Goal: Task Accomplishment & Management: Manage account settings

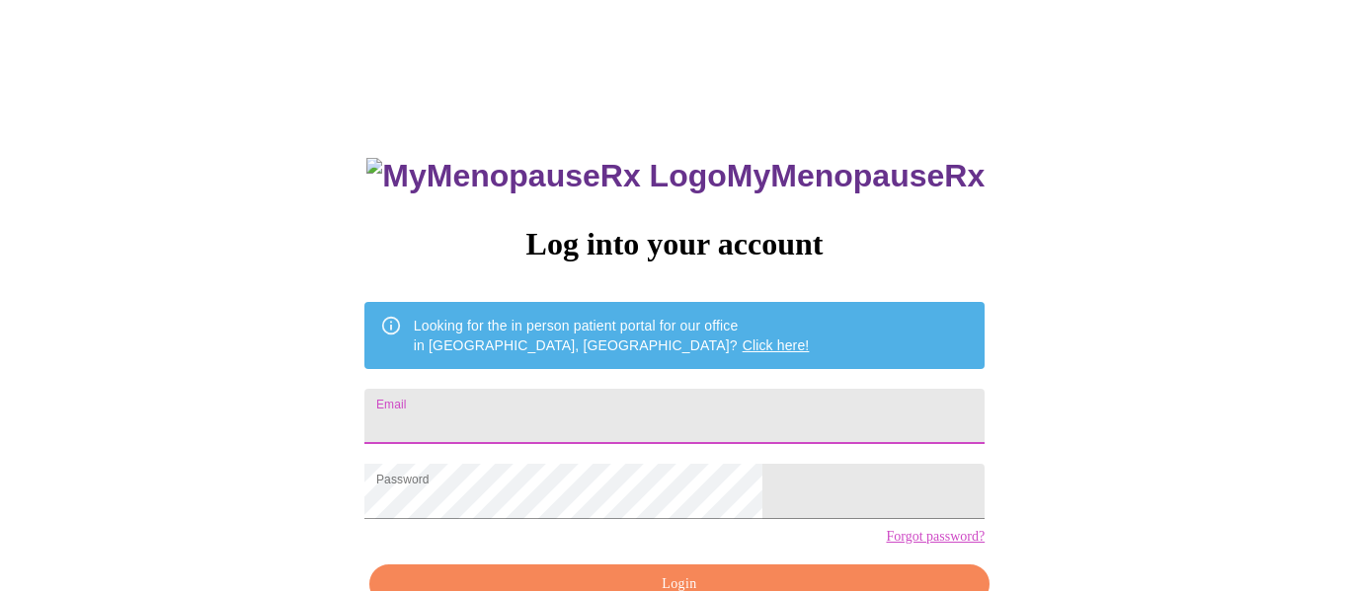
click at [501, 411] on input "Email" at bounding box center [674, 416] width 620 height 55
type input "[EMAIL_ADDRESS][DOMAIN_NAME]"
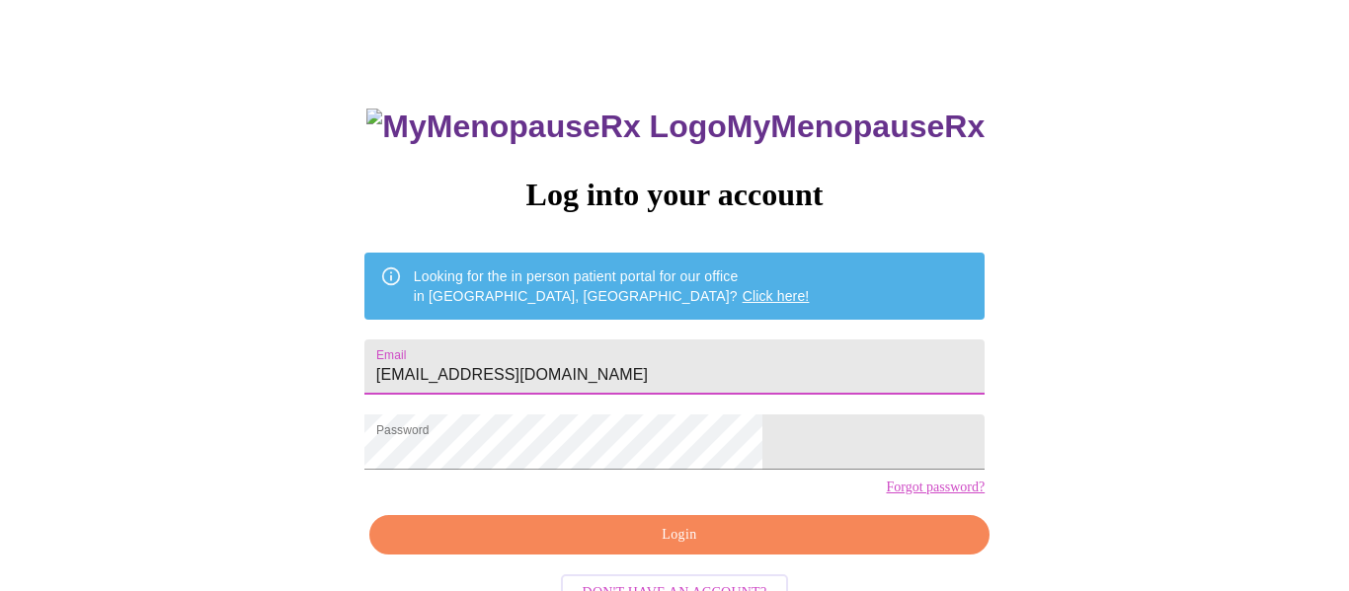
scroll to position [72, 0]
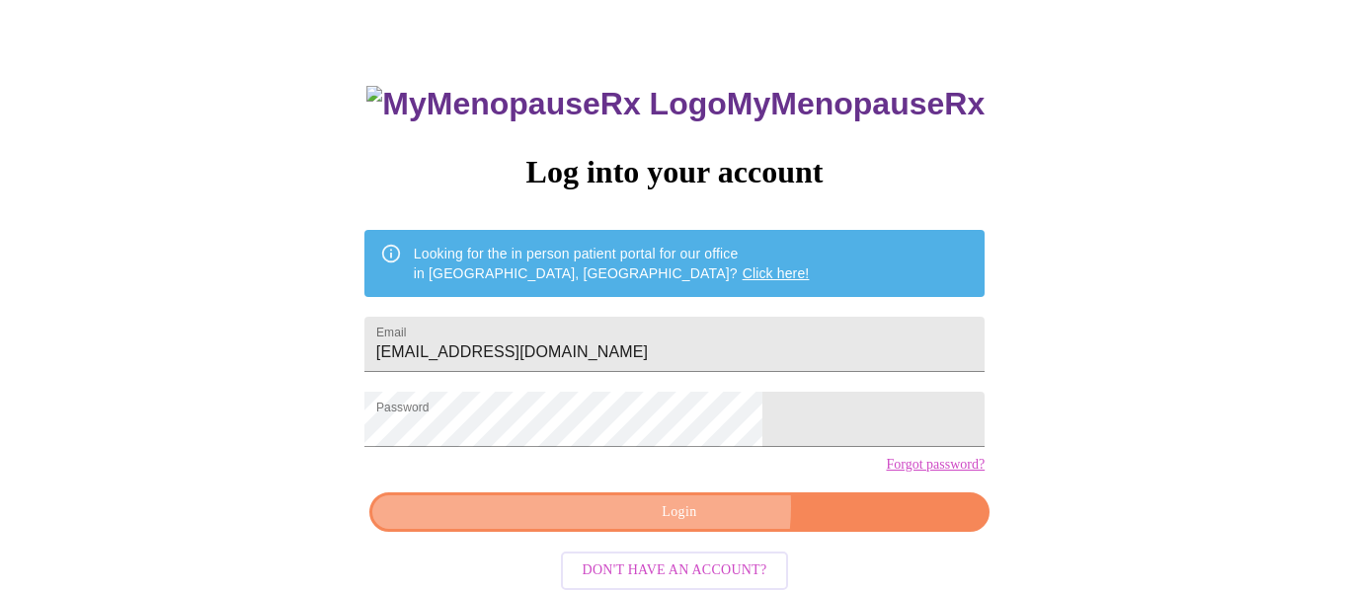
click at [691, 525] on span "Login" at bounding box center [679, 513] width 575 height 25
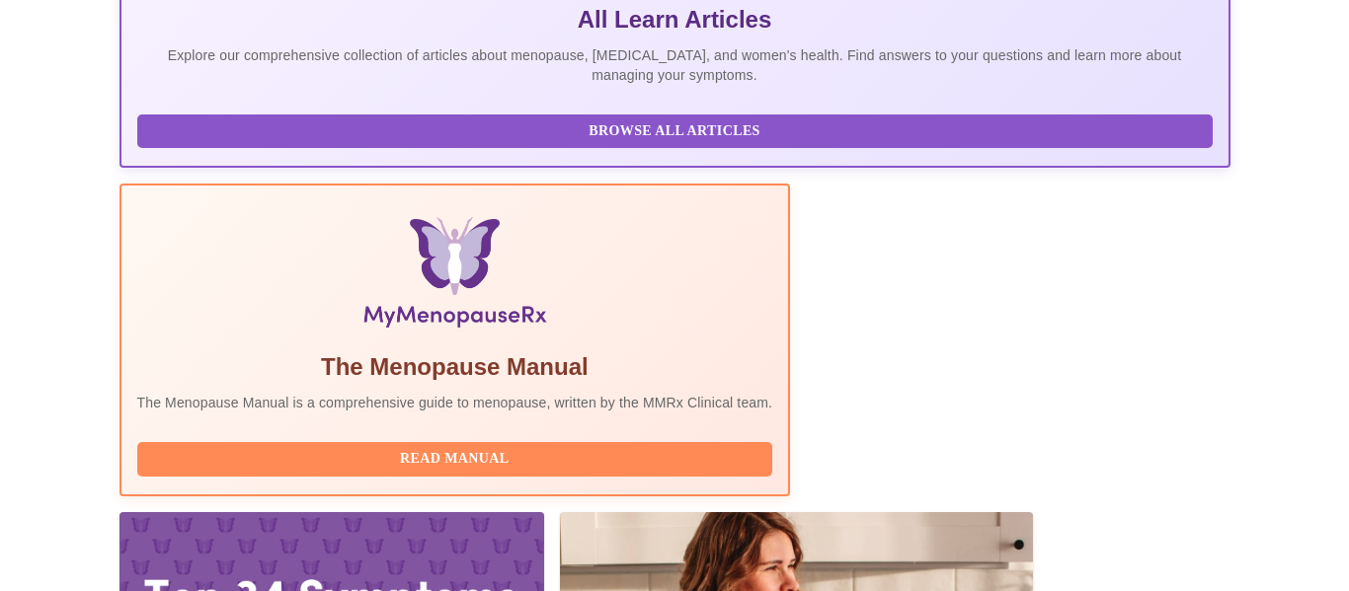
scroll to position [490, 0]
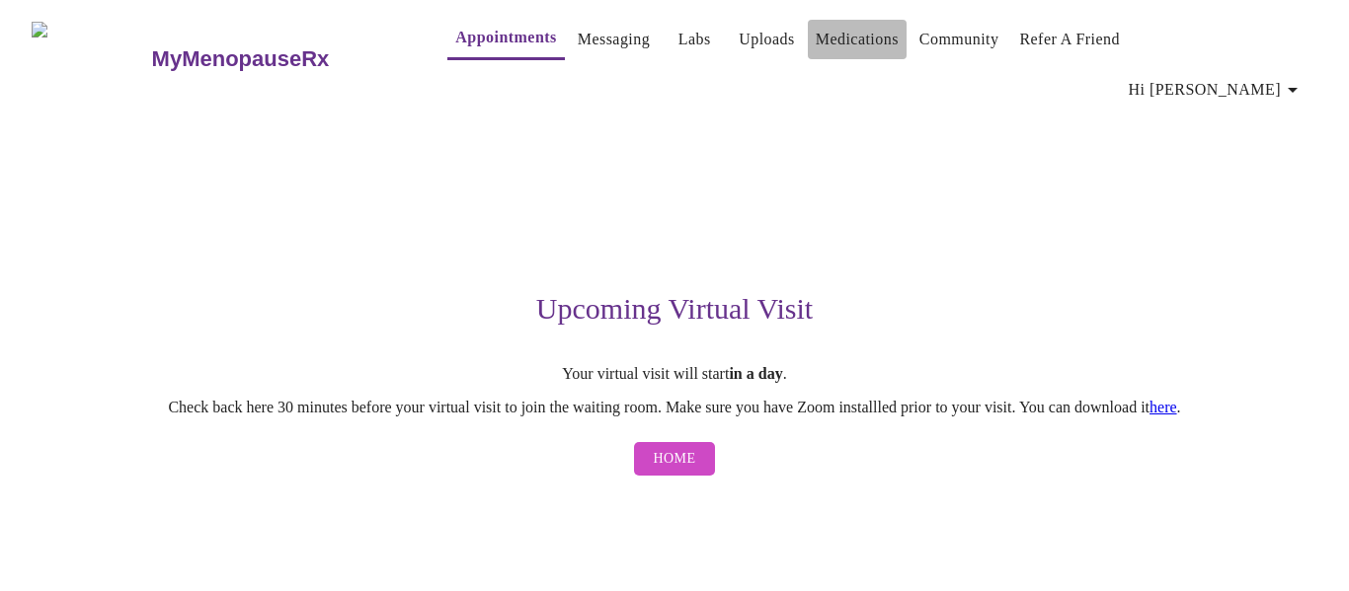
click at [816, 45] on link "Medications" at bounding box center [857, 40] width 83 height 28
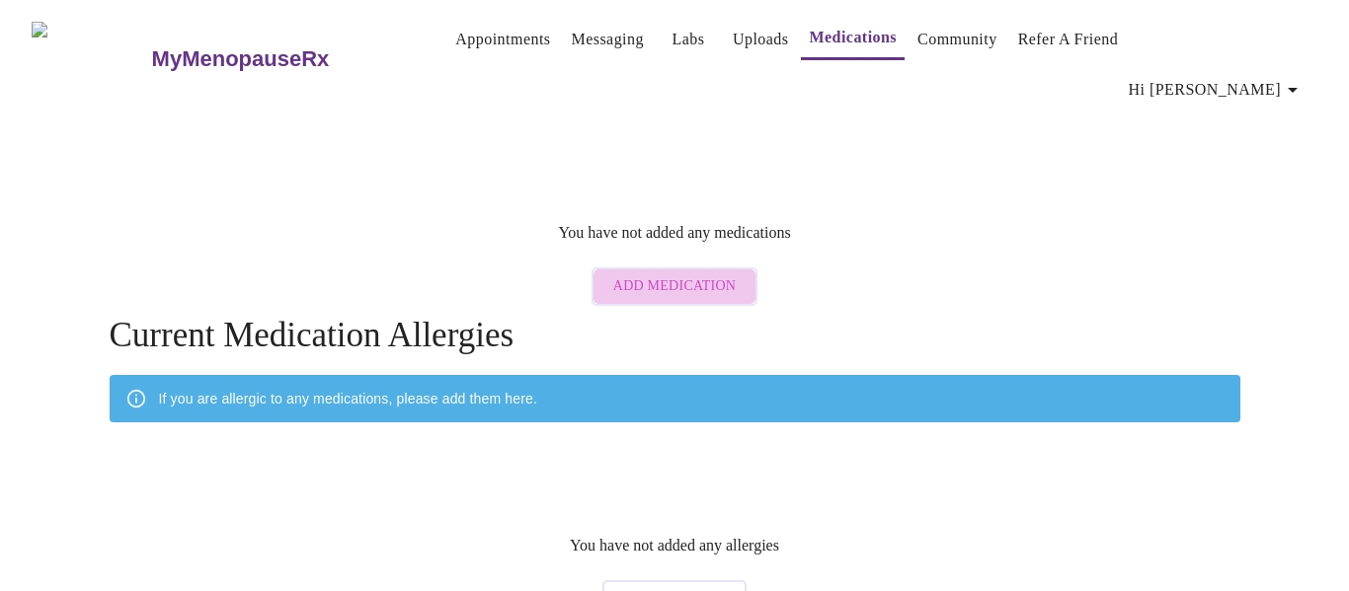
click at [689, 275] on span "Add Medication" at bounding box center [674, 287] width 122 height 25
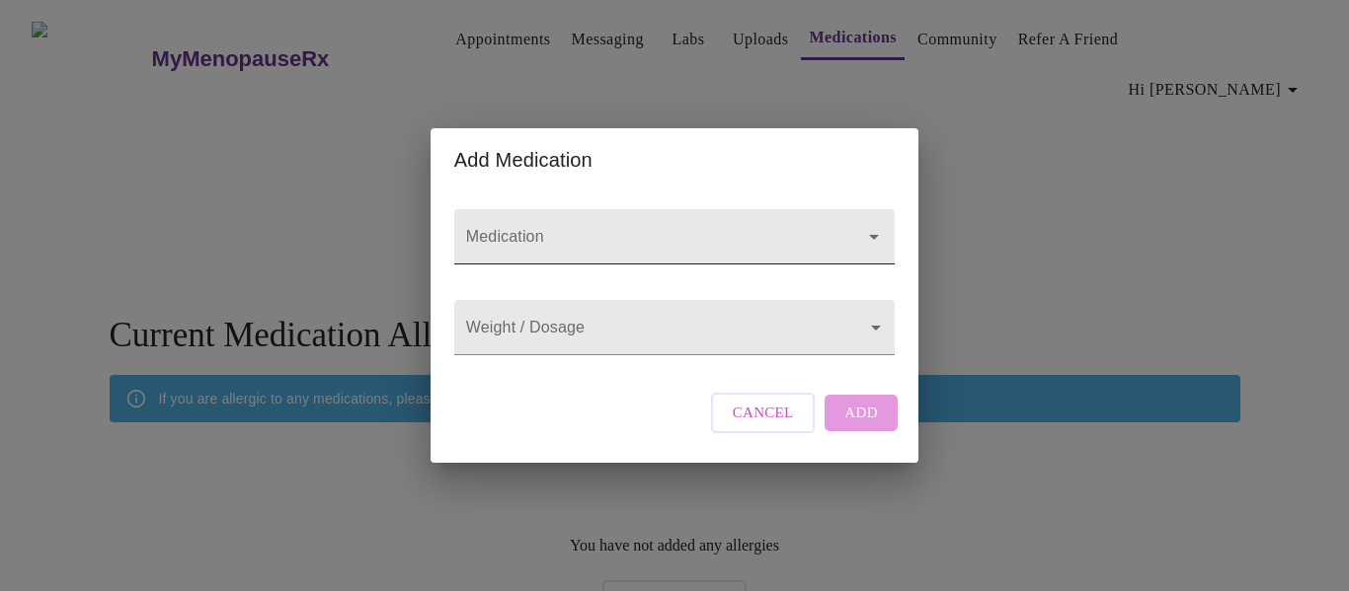
click at [864, 225] on icon "Open" at bounding box center [874, 237] width 24 height 24
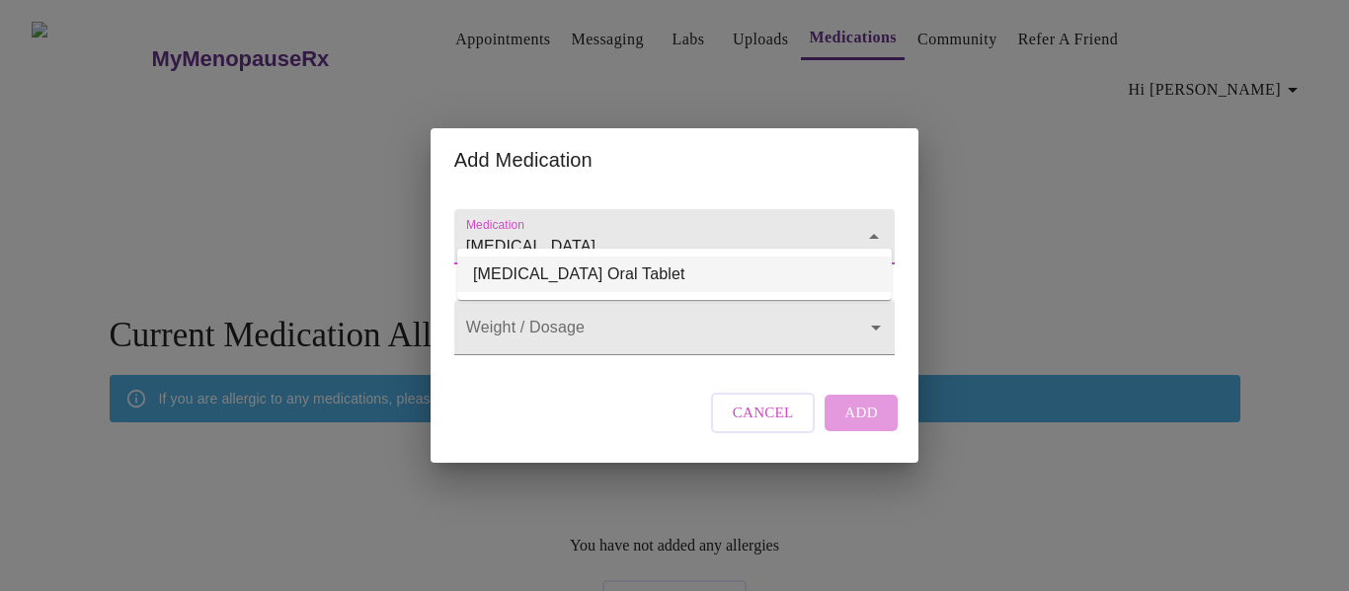
click at [612, 276] on li "[MEDICAL_DATA] Oral Tablet" at bounding box center [674, 275] width 434 height 36
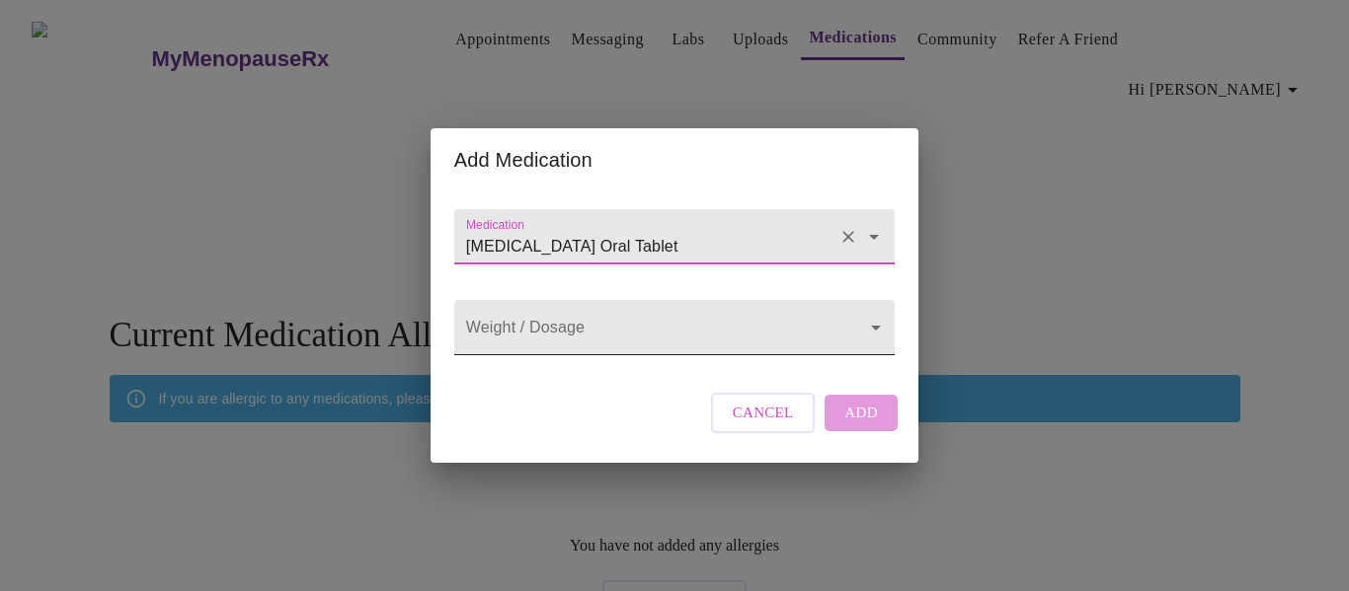
type input "[MEDICAL_DATA] Oral Tablet"
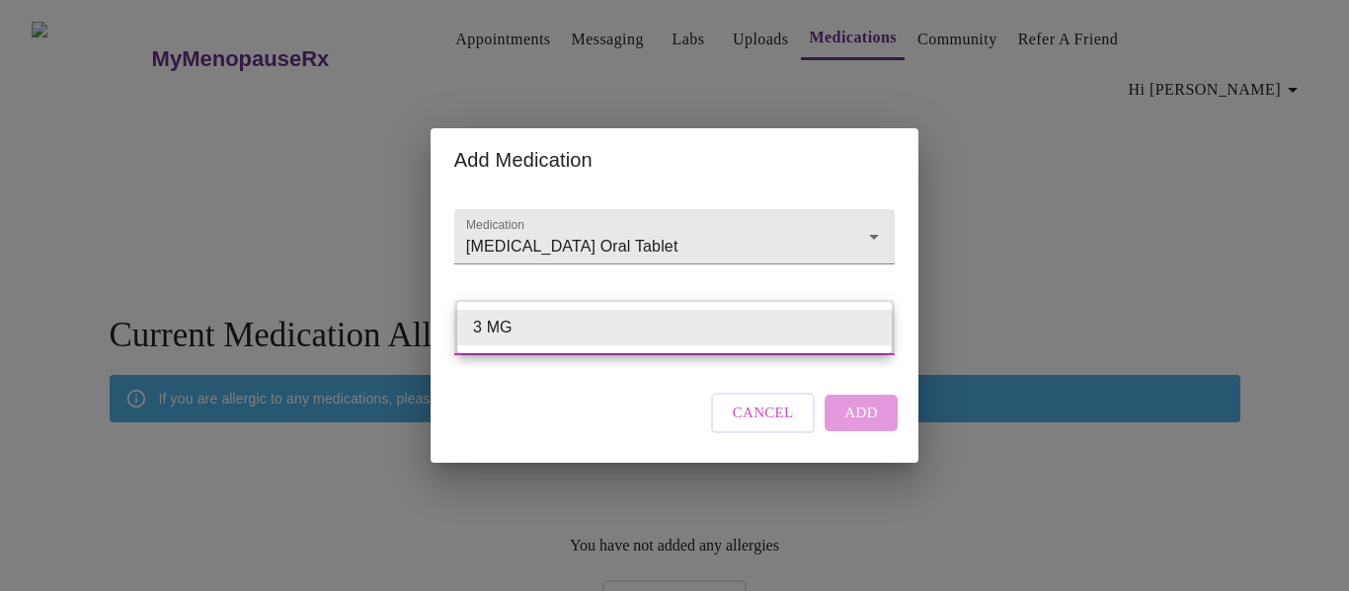
click at [598, 335] on body "MyMenopauseRx Appointments Messaging Labs Uploads Medications Community Refer a…" at bounding box center [674, 318] width 1333 height 620
click at [598, 335] on li "3 MG" at bounding box center [674, 328] width 434 height 36
type input "3 MG"
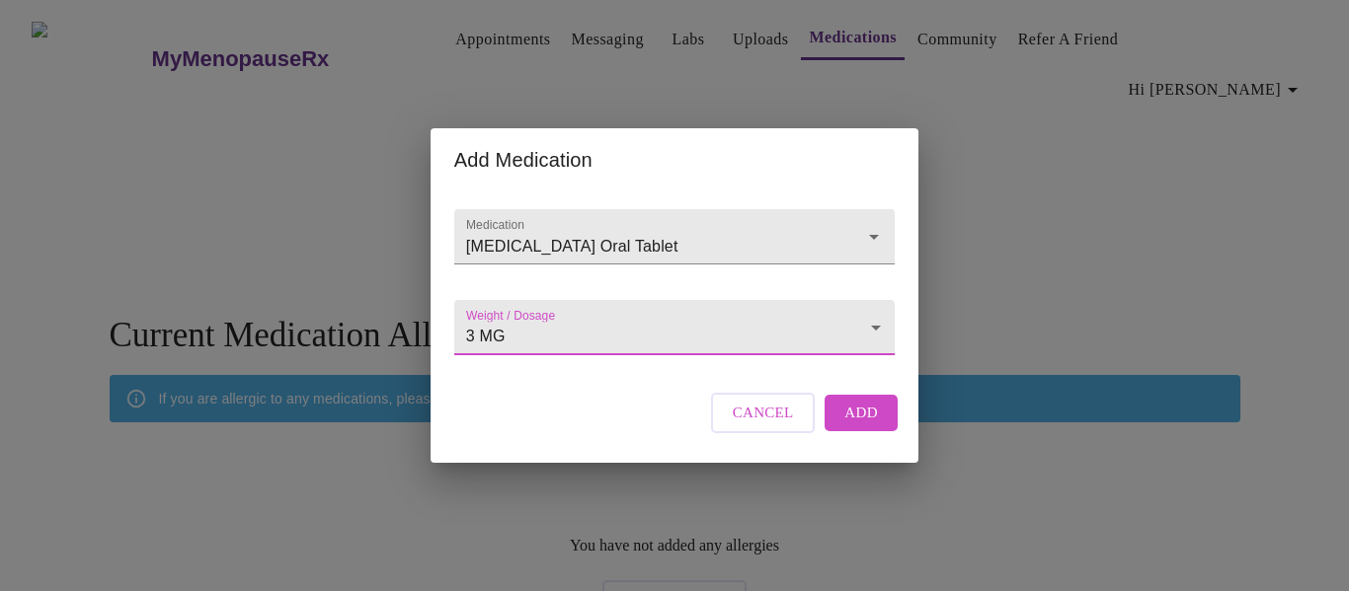
click at [598, 335] on body "MyMenopauseRx Appointments Messaging Labs Uploads Medications Community Refer a…" at bounding box center [674, 318] width 1333 height 620
click at [853, 436] on div at bounding box center [674, 295] width 1349 height 591
click at [875, 325] on body "MyMenopauseRx Appointments Messaging Labs Uploads Medications Community Refer a…" at bounding box center [674, 318] width 1333 height 620
click at [554, 328] on li "3 MG" at bounding box center [674, 328] width 434 height 36
click at [550, 332] on body "MyMenopauseRx Appointments Messaging Labs Uploads Medications Community Refer a…" at bounding box center [674, 318] width 1333 height 620
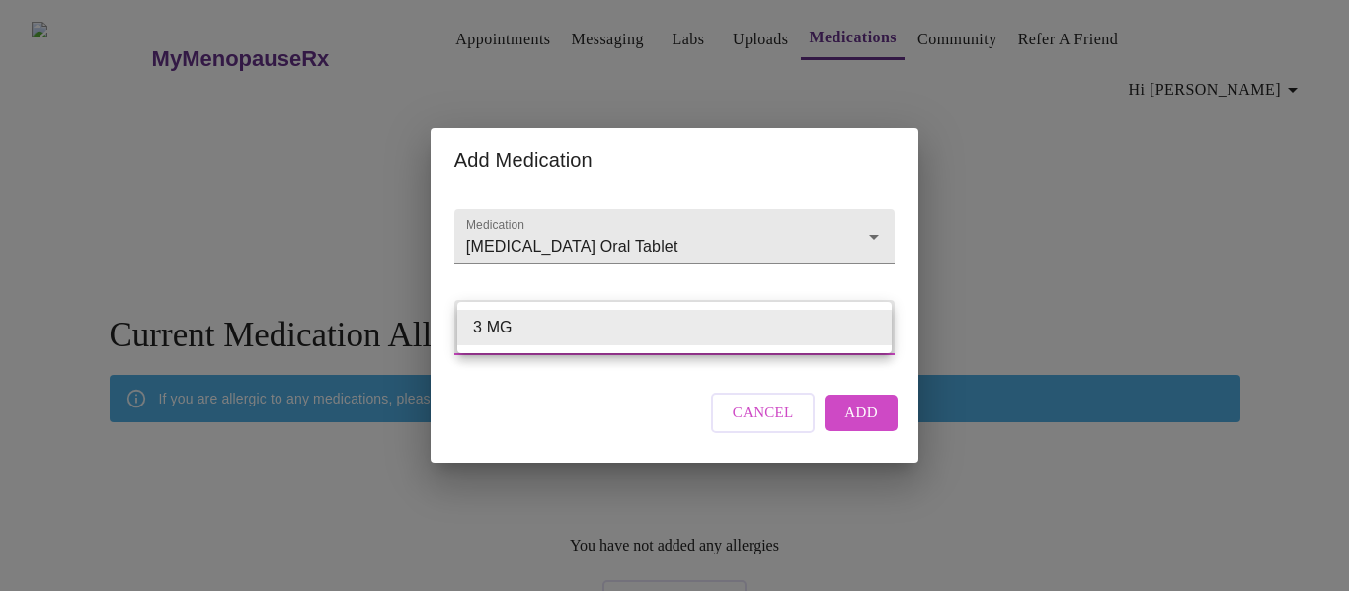
click at [558, 335] on li "3 MG" at bounding box center [674, 328] width 434 height 36
click at [865, 426] on span "Add" at bounding box center [861, 413] width 34 height 26
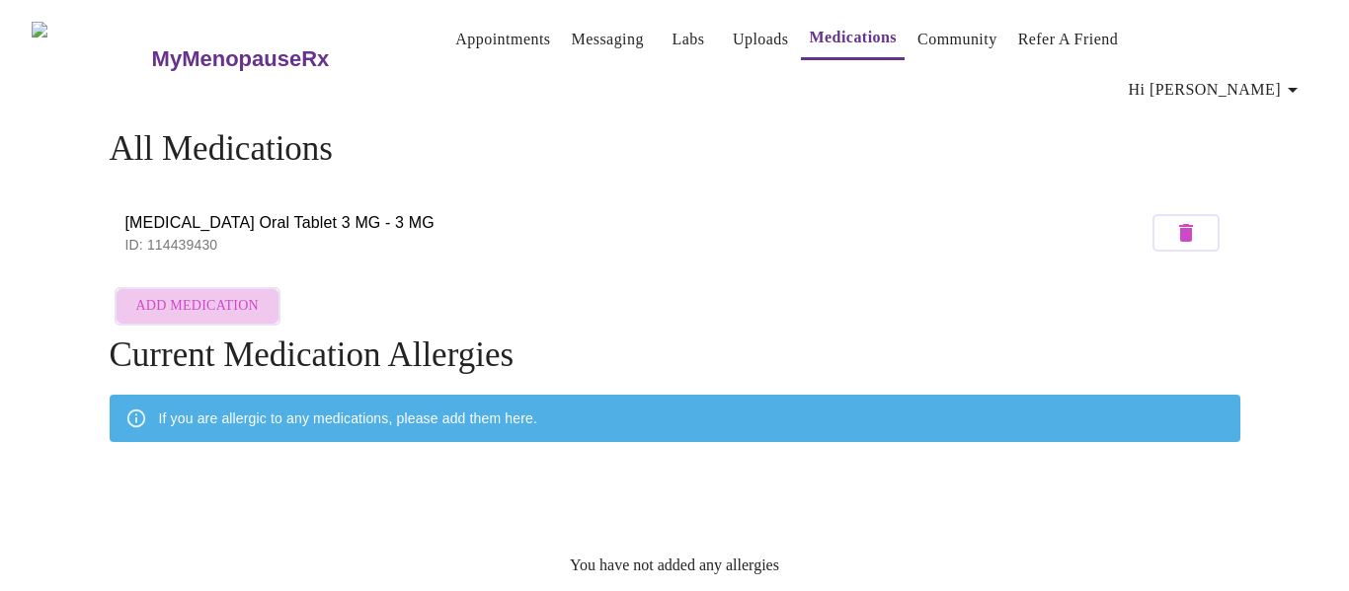
click at [228, 294] on span "Add Medication" at bounding box center [197, 306] width 122 height 25
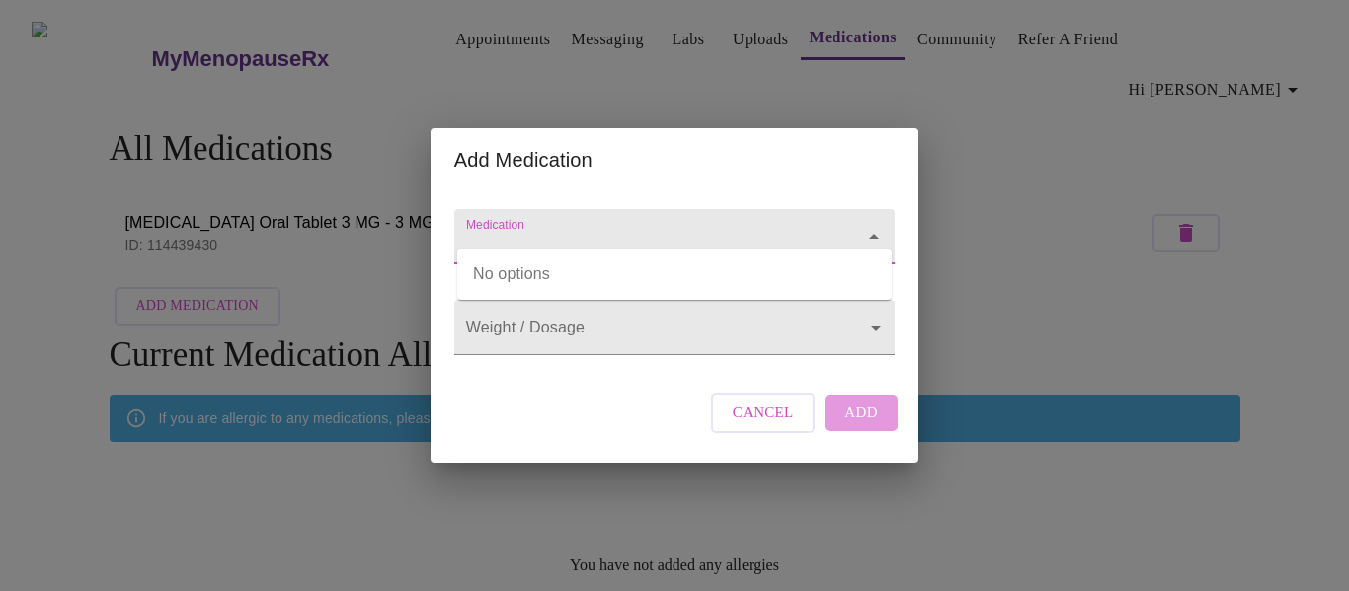
click at [481, 228] on input "Medication" at bounding box center [646, 246] width 368 height 37
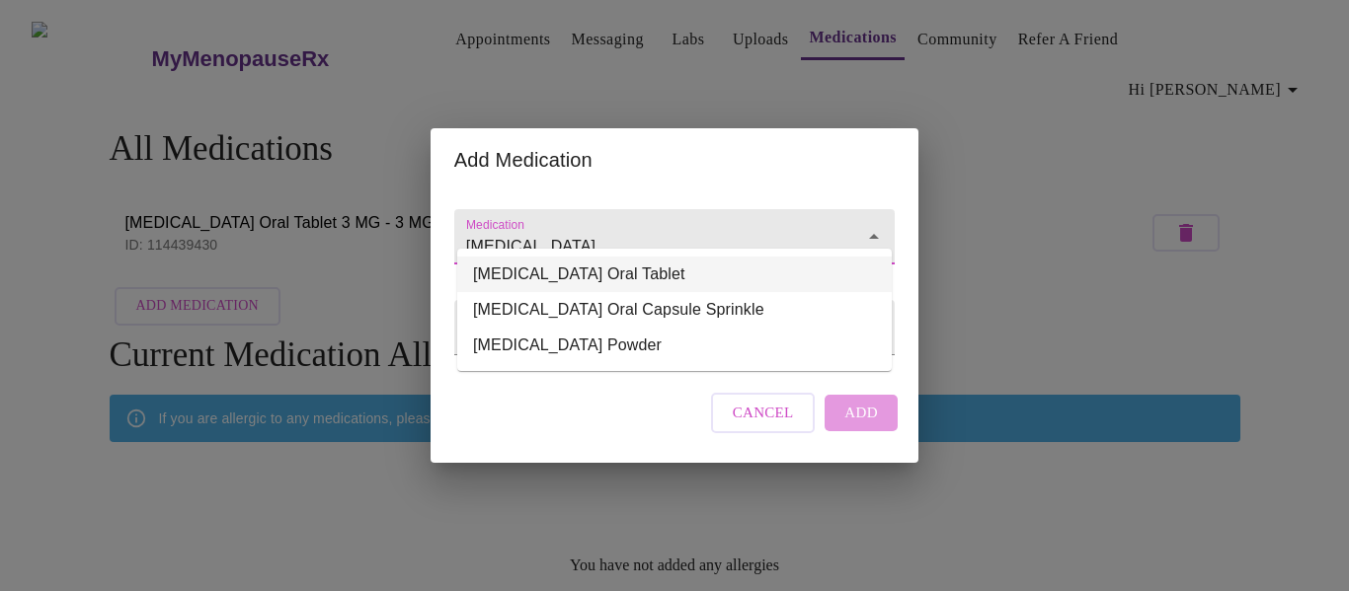
click at [560, 275] on li "[MEDICAL_DATA] Oral Tablet" at bounding box center [674, 275] width 434 height 36
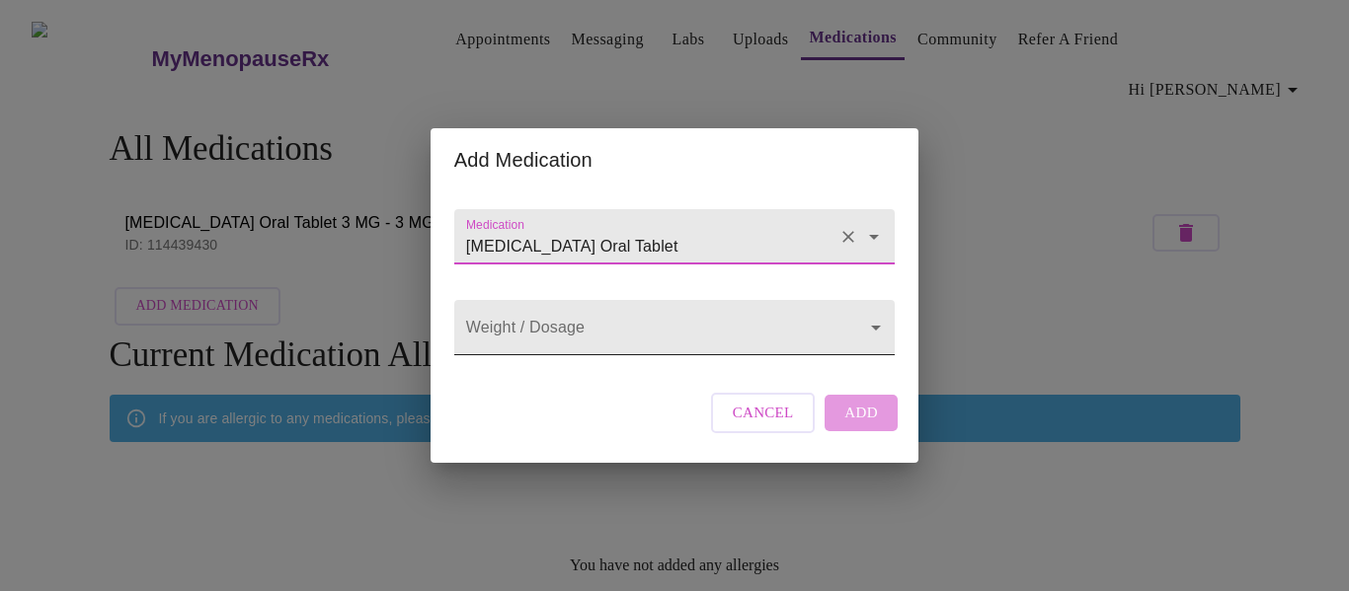
type input "[MEDICAL_DATA] Oral Tablet"
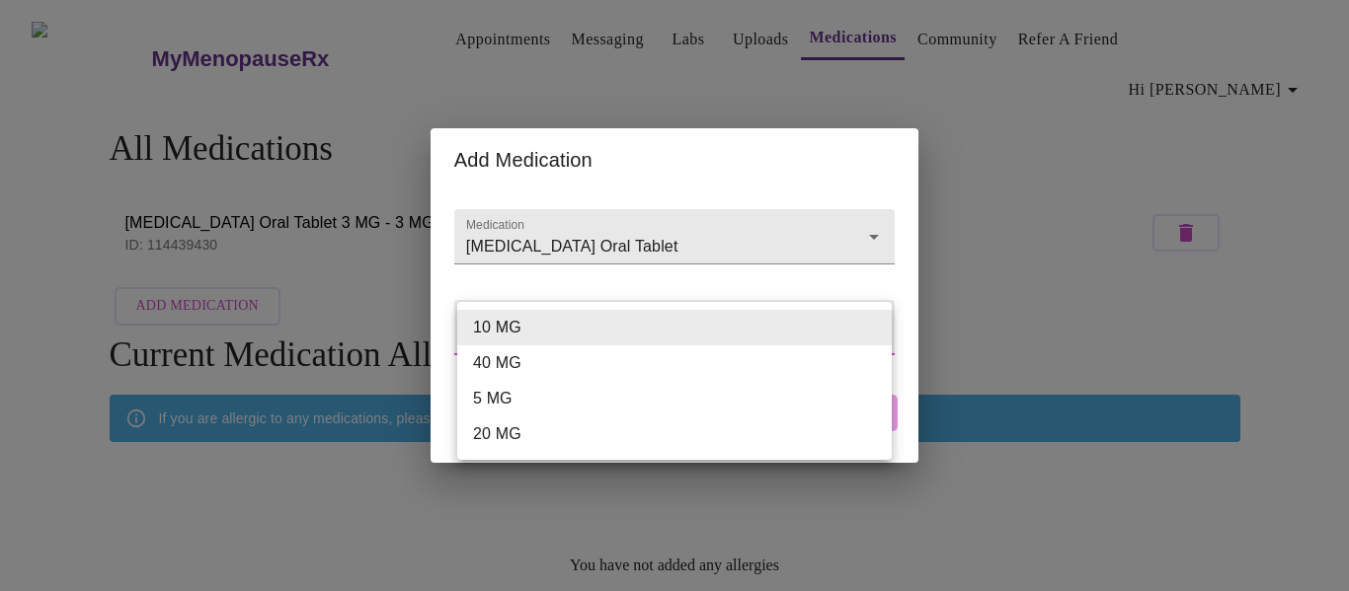
click at [872, 331] on body "MyMenopauseRx Appointments Messaging Labs Uploads Medications Community Refer a…" at bounding box center [674, 328] width 1333 height 640
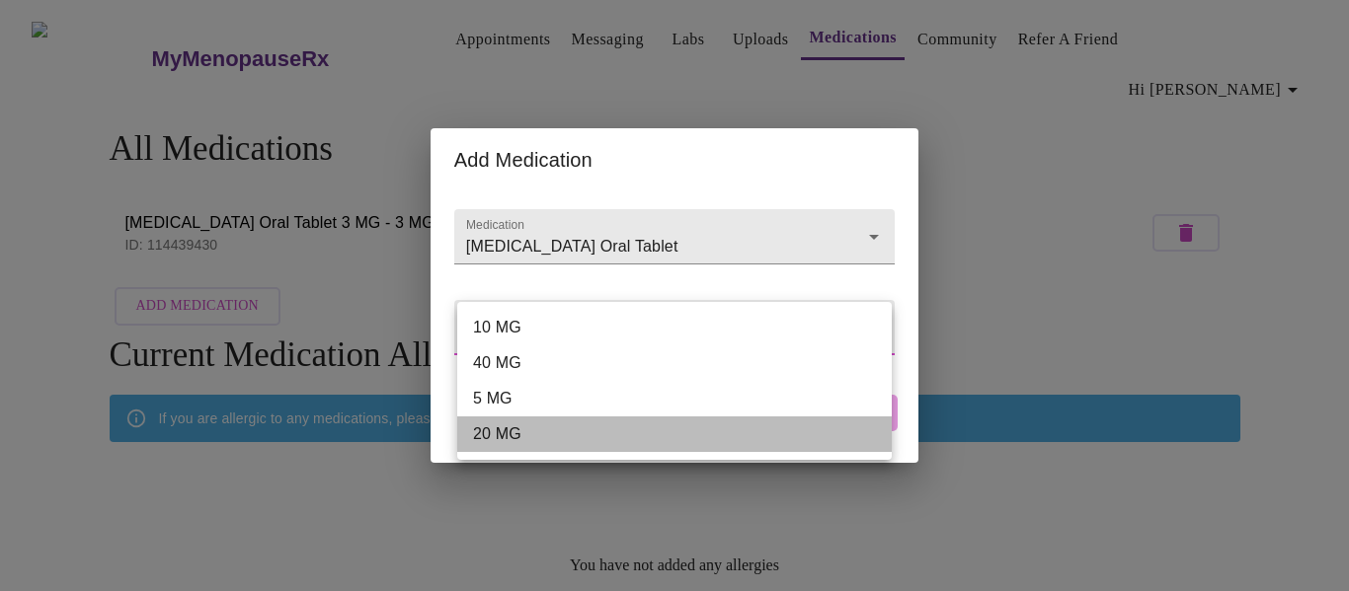
click at [500, 433] on li "20 MG" at bounding box center [674, 435] width 434 height 36
type input "20 MG"
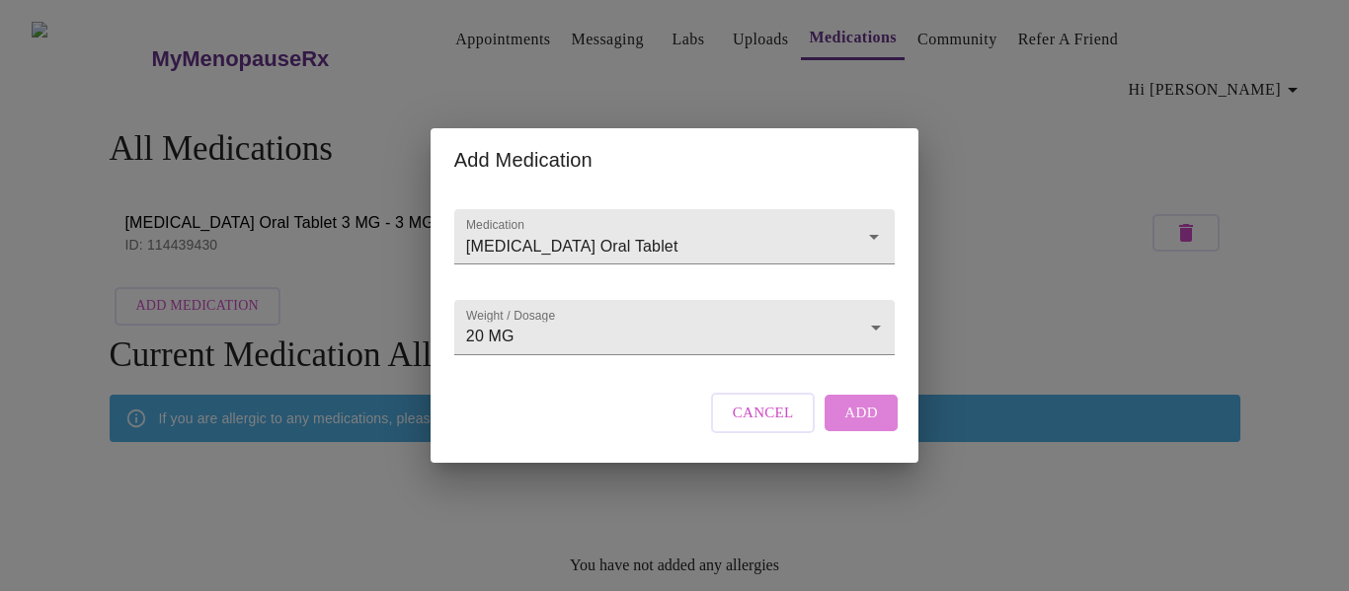
click at [848, 426] on span "Add" at bounding box center [861, 413] width 34 height 26
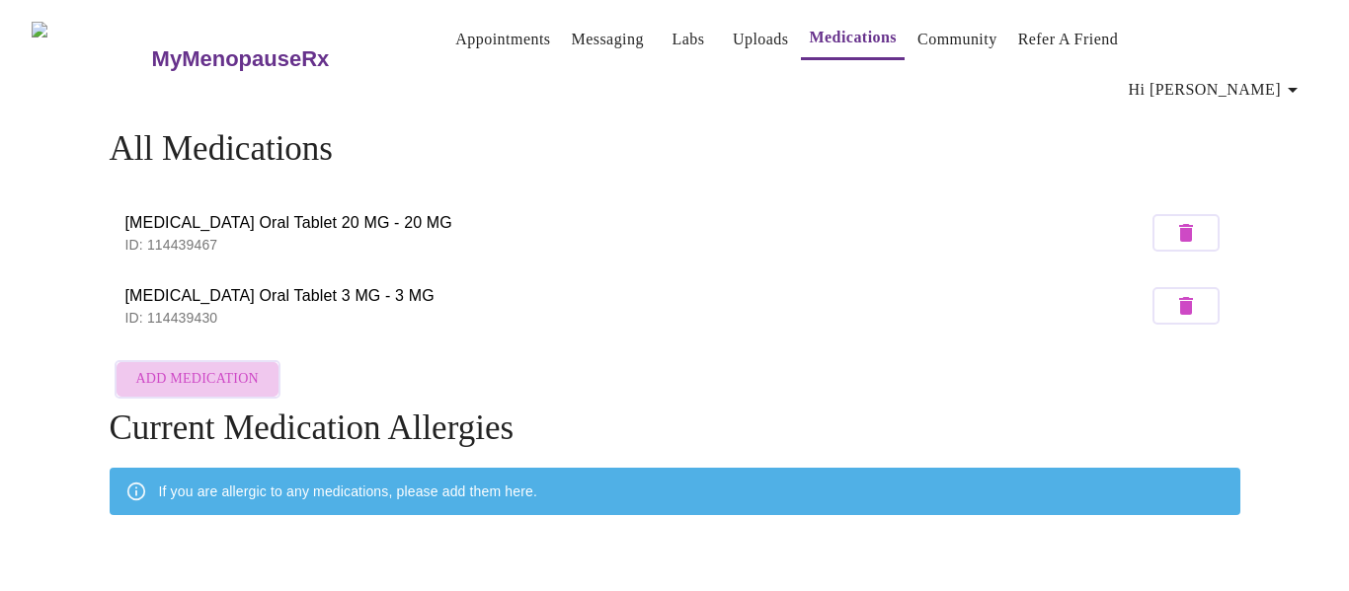
click at [219, 367] on span "Add Medication" at bounding box center [197, 379] width 122 height 25
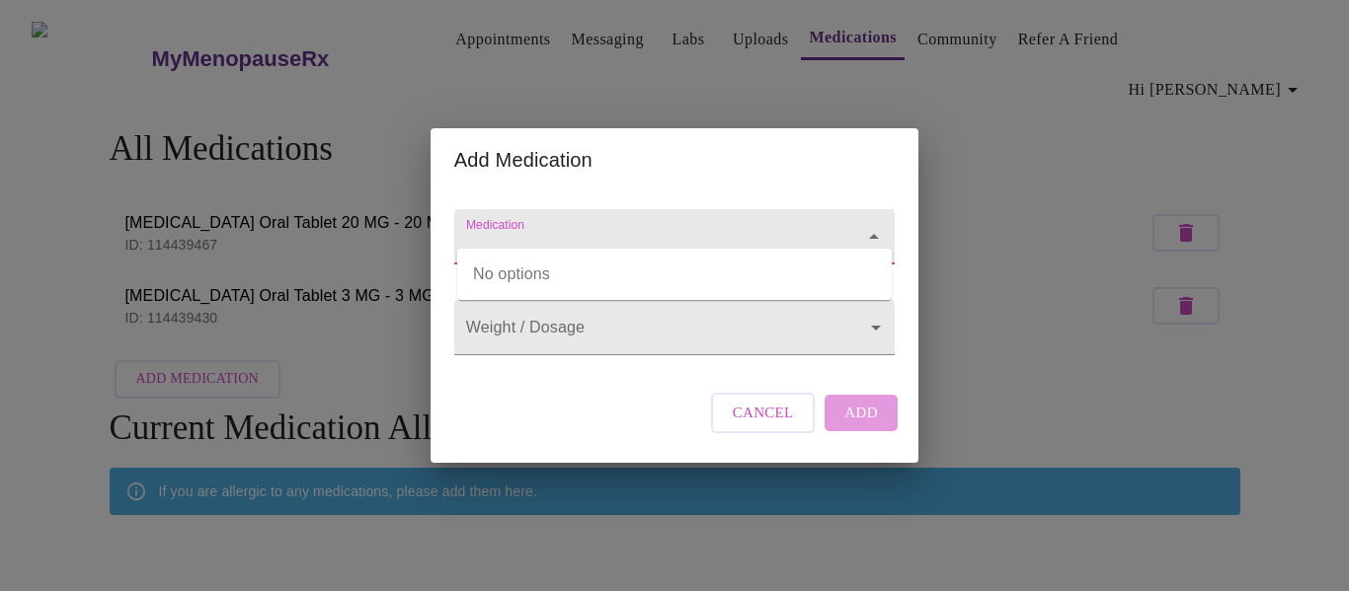
click at [497, 228] on input "Medication" at bounding box center [646, 246] width 368 height 37
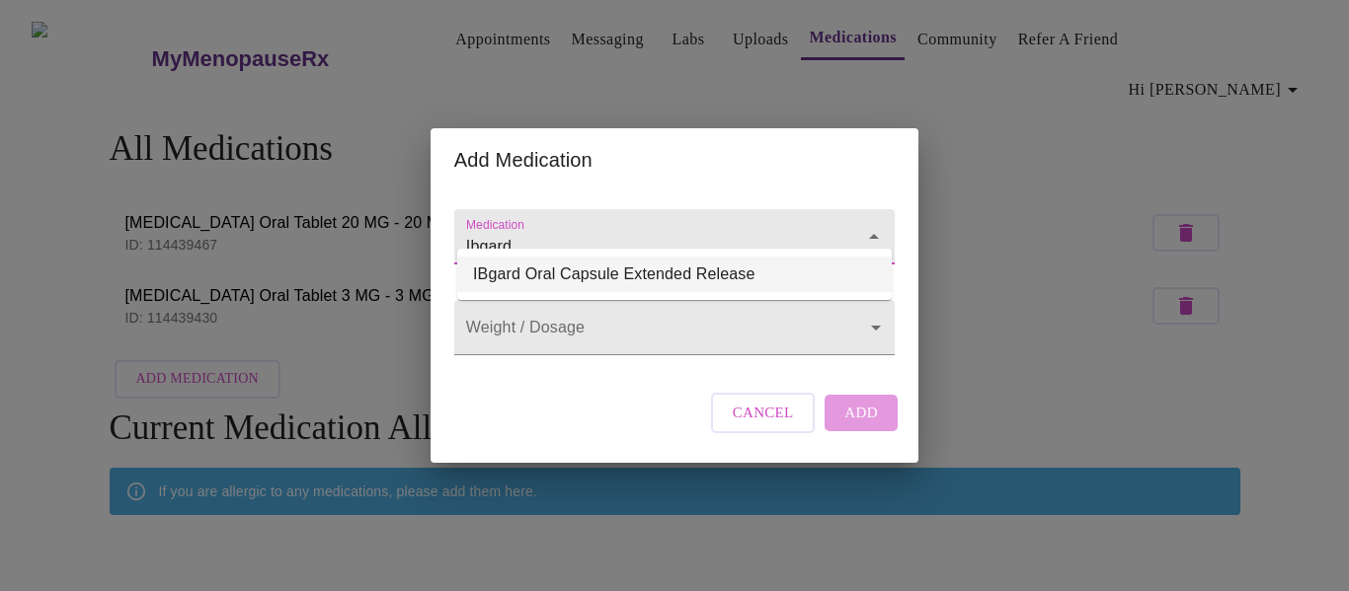
click at [576, 274] on li "IBgard Oral Capsule Extended Release" at bounding box center [674, 275] width 434 height 36
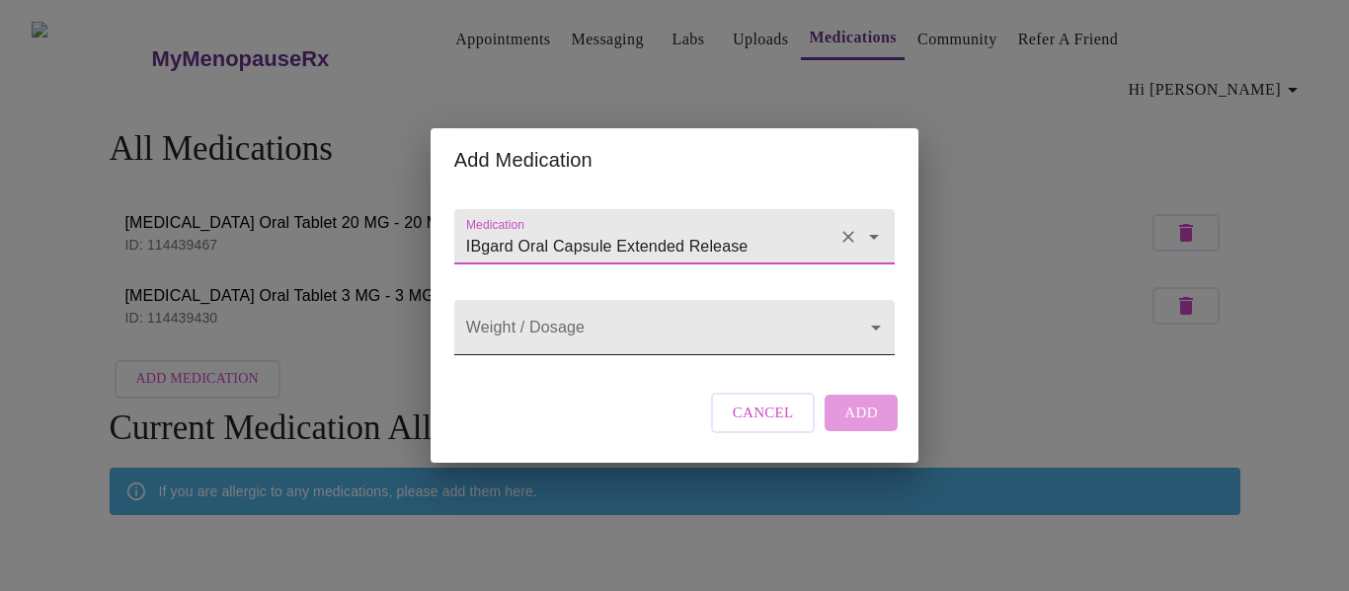
type input "IBgard Oral Capsule Extended Release"
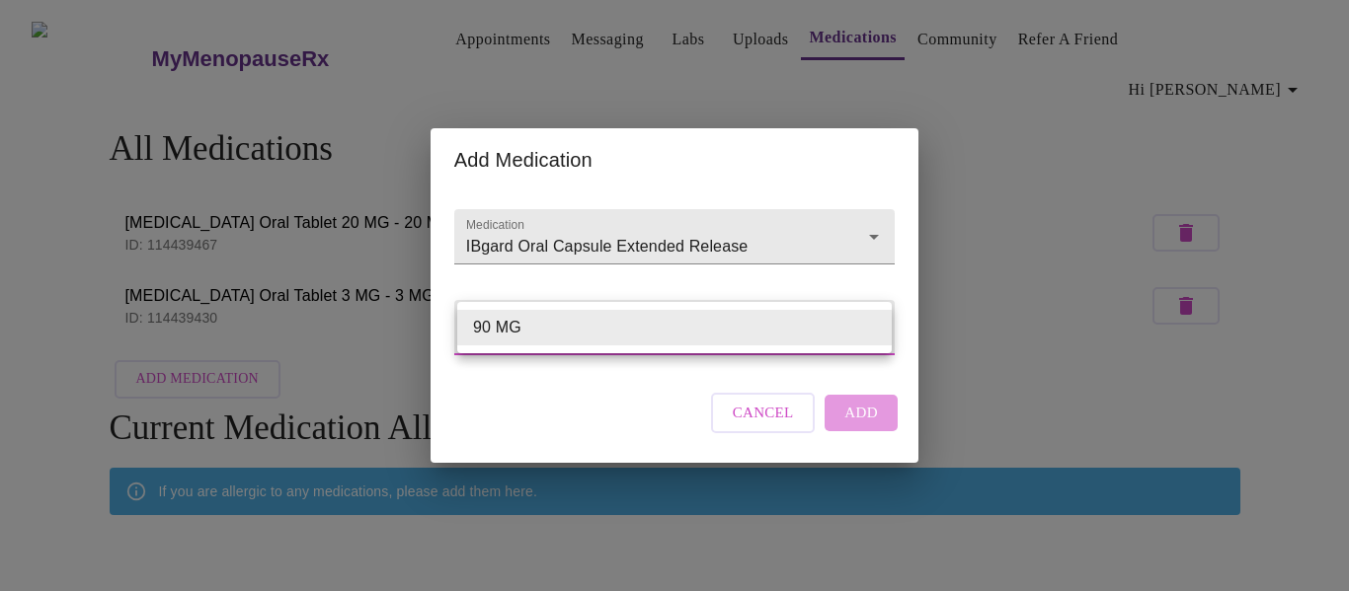
click at [551, 330] on body "MyMenopauseRx Appointments Messaging Labs Uploads Medications Community Refer a…" at bounding box center [674, 364] width 1333 height 713
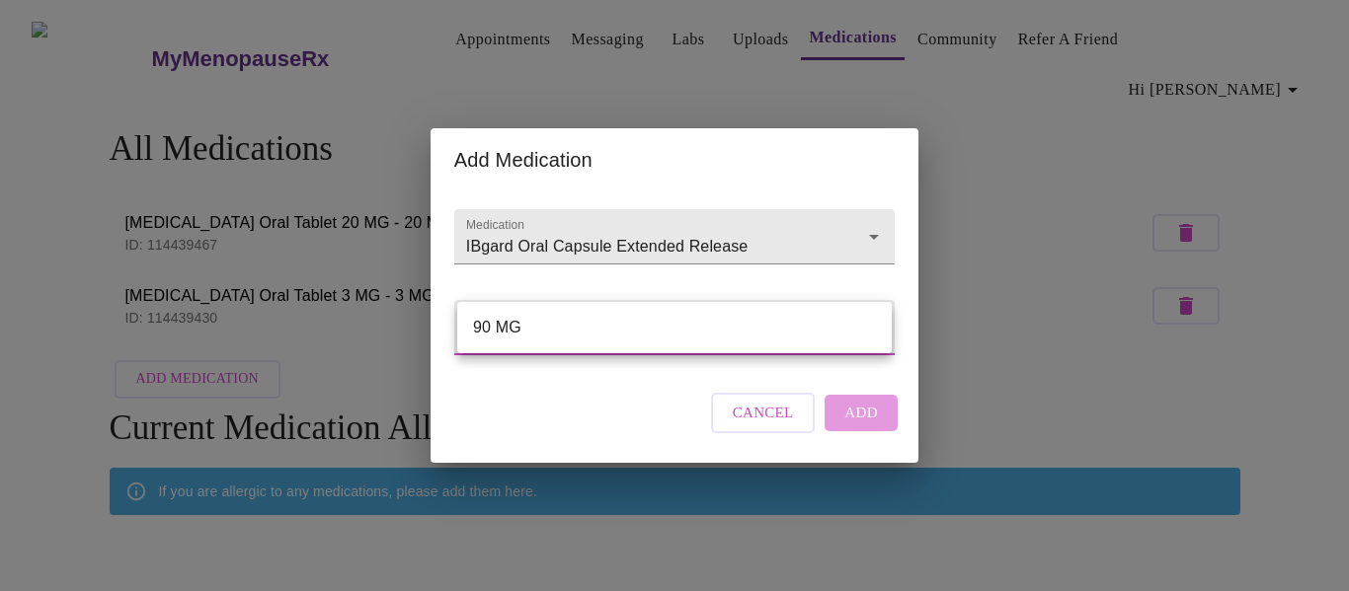
click at [657, 325] on li "90 MG" at bounding box center [674, 328] width 434 height 36
type input "90 MG"
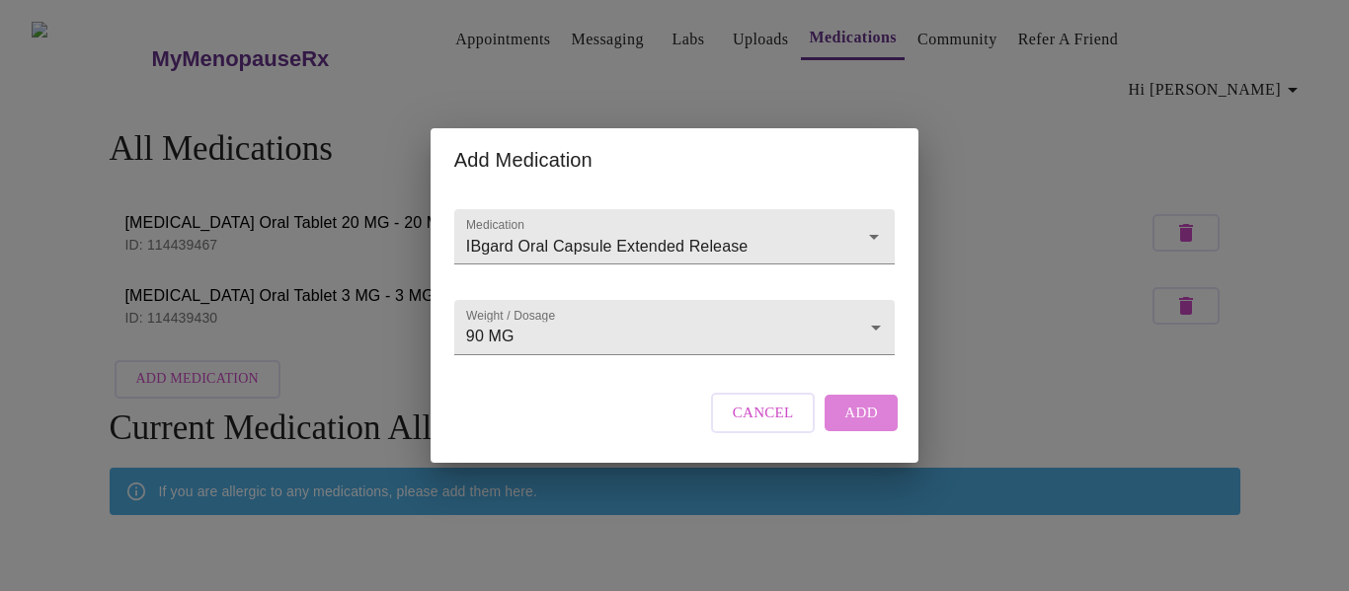
click at [870, 426] on span "Add" at bounding box center [861, 413] width 34 height 26
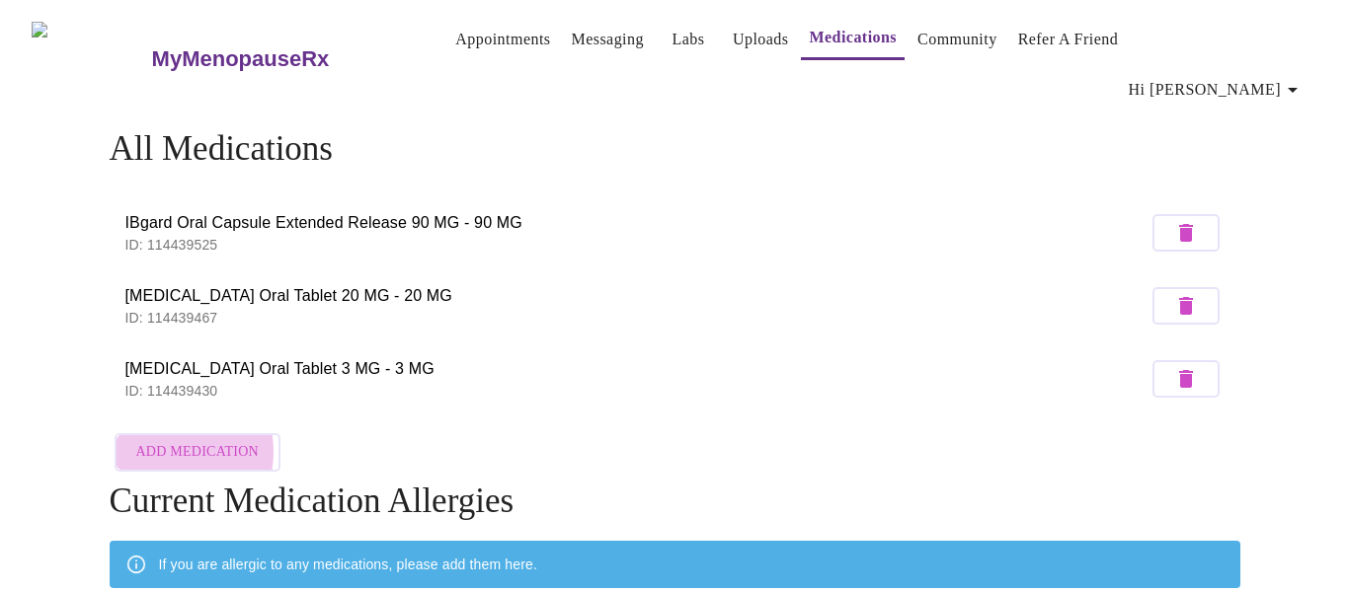
click at [170, 440] on span "Add Medication" at bounding box center [197, 452] width 122 height 25
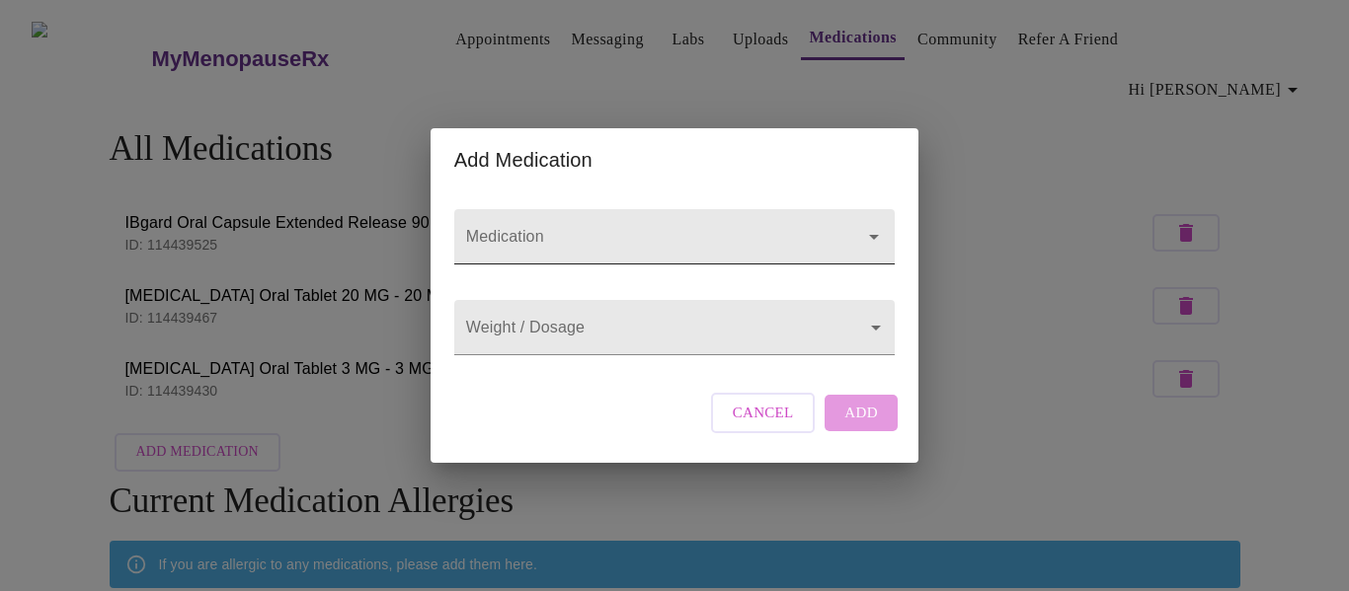
click at [565, 228] on input "Medication" at bounding box center [646, 246] width 368 height 37
click at [834, 227] on div at bounding box center [859, 237] width 51 height 28
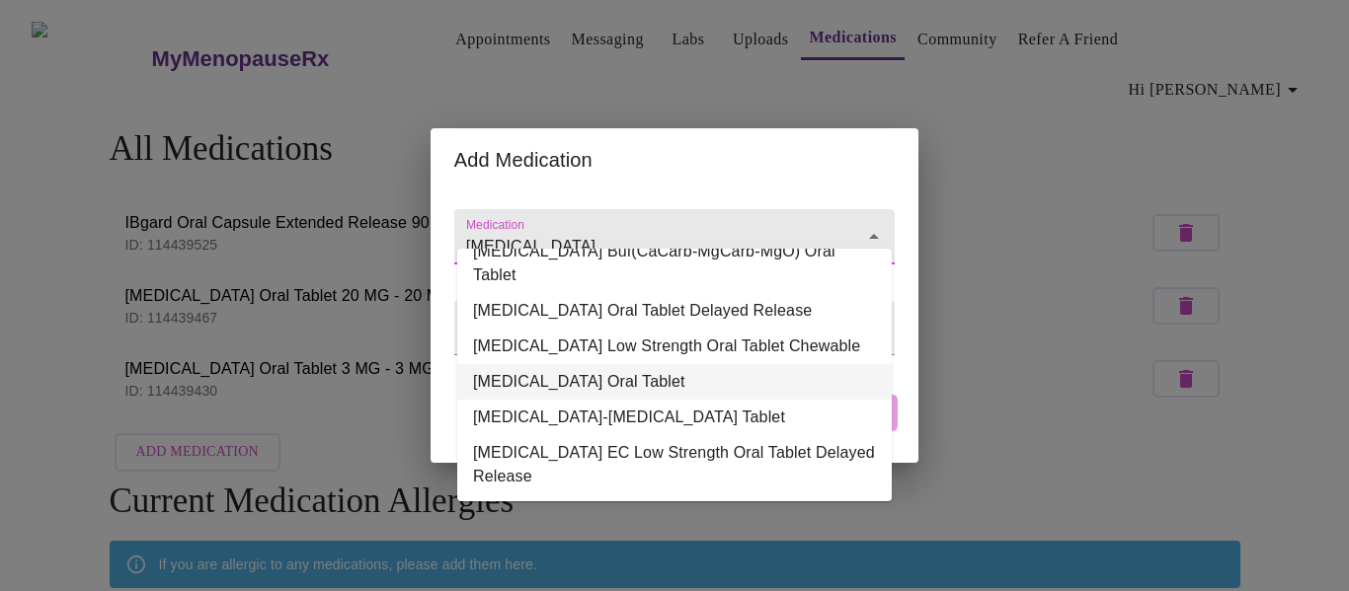
scroll to position [31, 0]
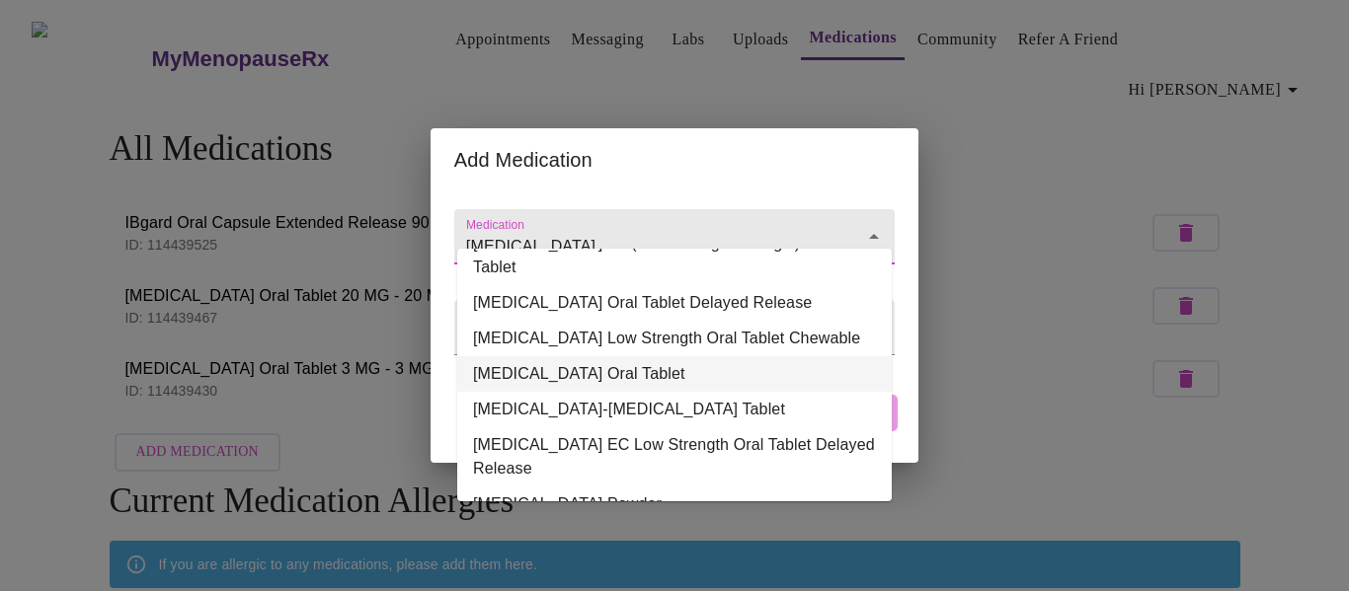
click at [545, 356] on li "[MEDICAL_DATA] Oral Tablet" at bounding box center [674, 374] width 434 height 36
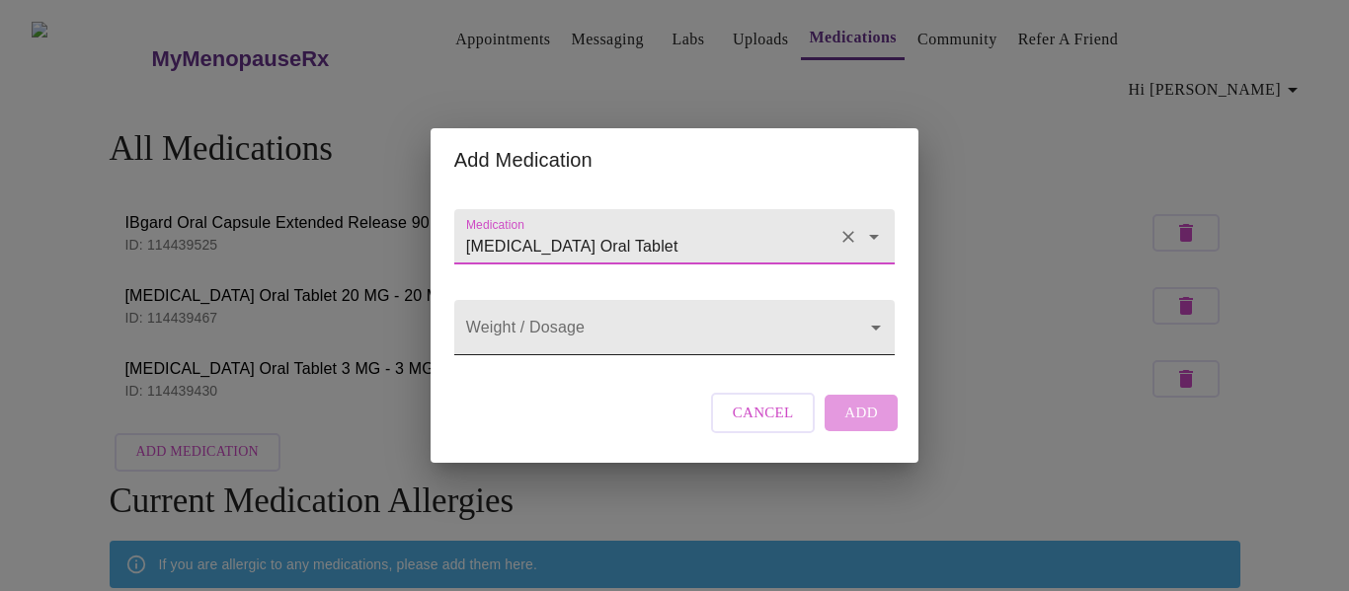
type input "[MEDICAL_DATA] Oral Tablet"
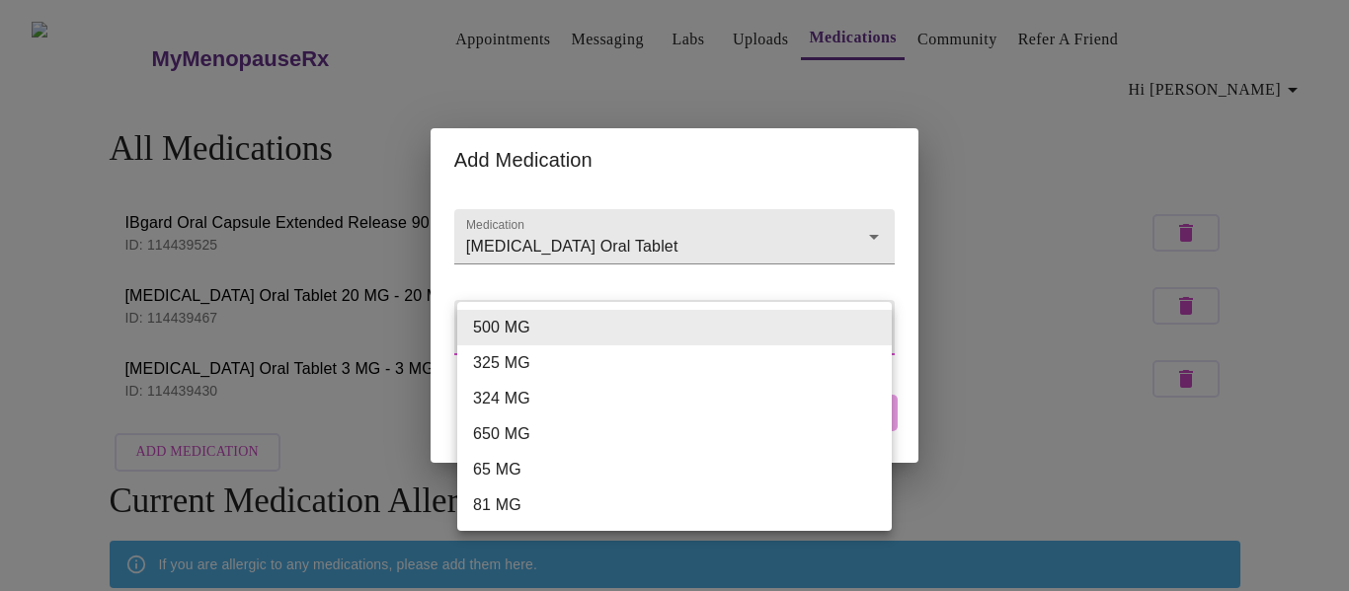
click at [878, 330] on body "MyMenopauseRx Appointments Messaging Labs Uploads Medications Community Refer a…" at bounding box center [674, 401] width 1333 height 786
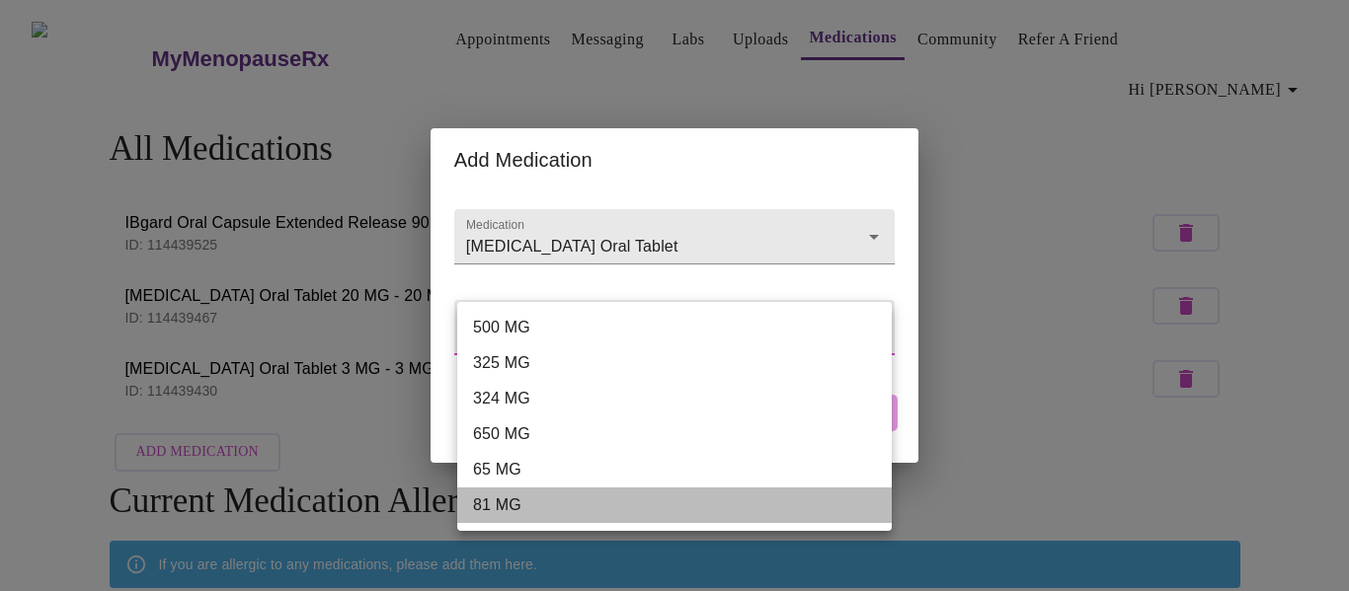
click at [493, 505] on li "81 MG" at bounding box center [674, 506] width 434 height 36
type input "81 MG"
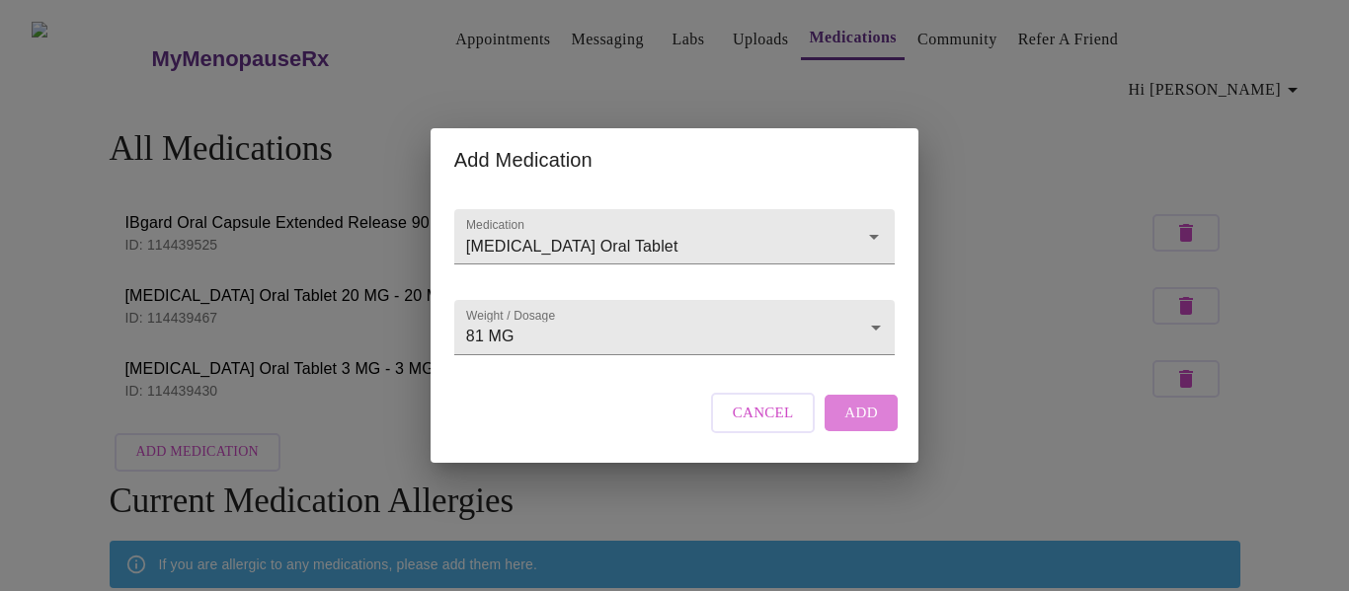
click at [859, 426] on span "Add" at bounding box center [861, 413] width 34 height 26
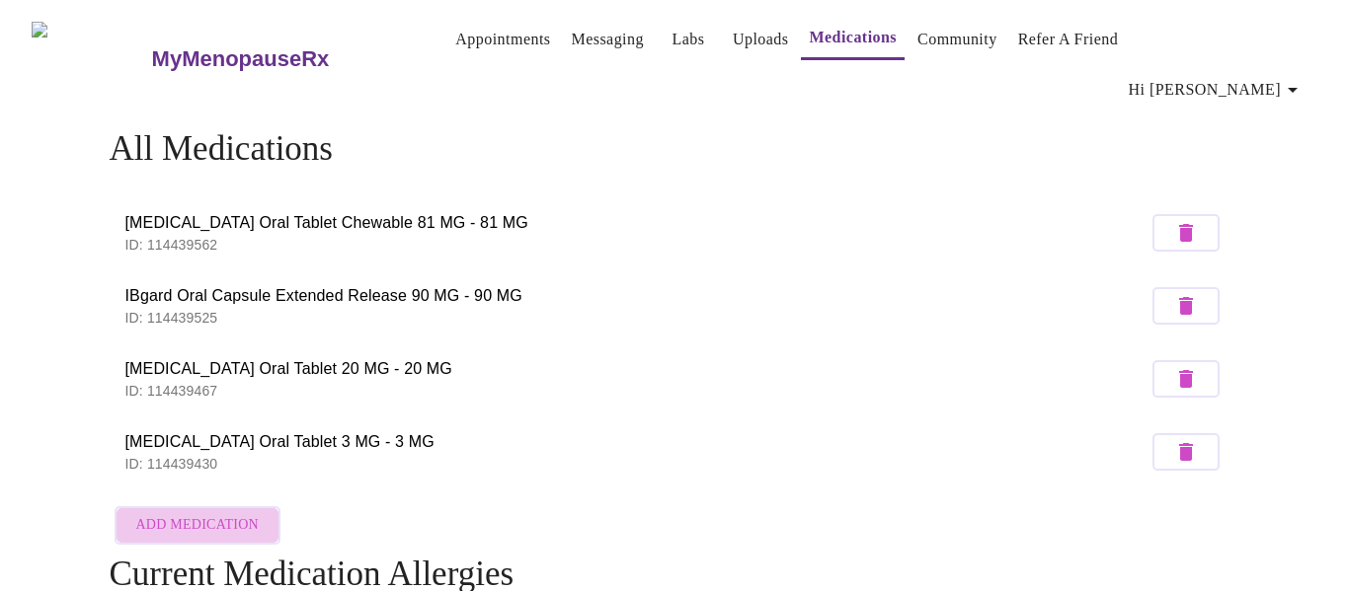
click at [224, 513] on span "Add Medication" at bounding box center [197, 525] width 122 height 25
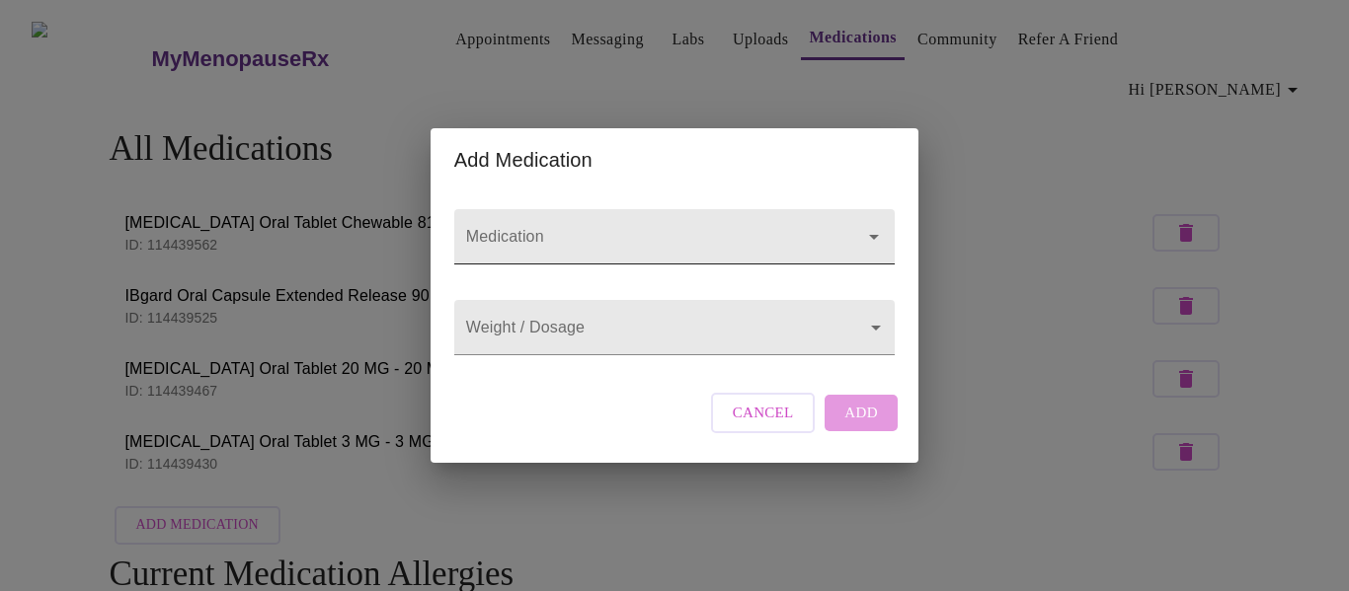
click at [525, 209] on div at bounding box center [674, 236] width 440 height 55
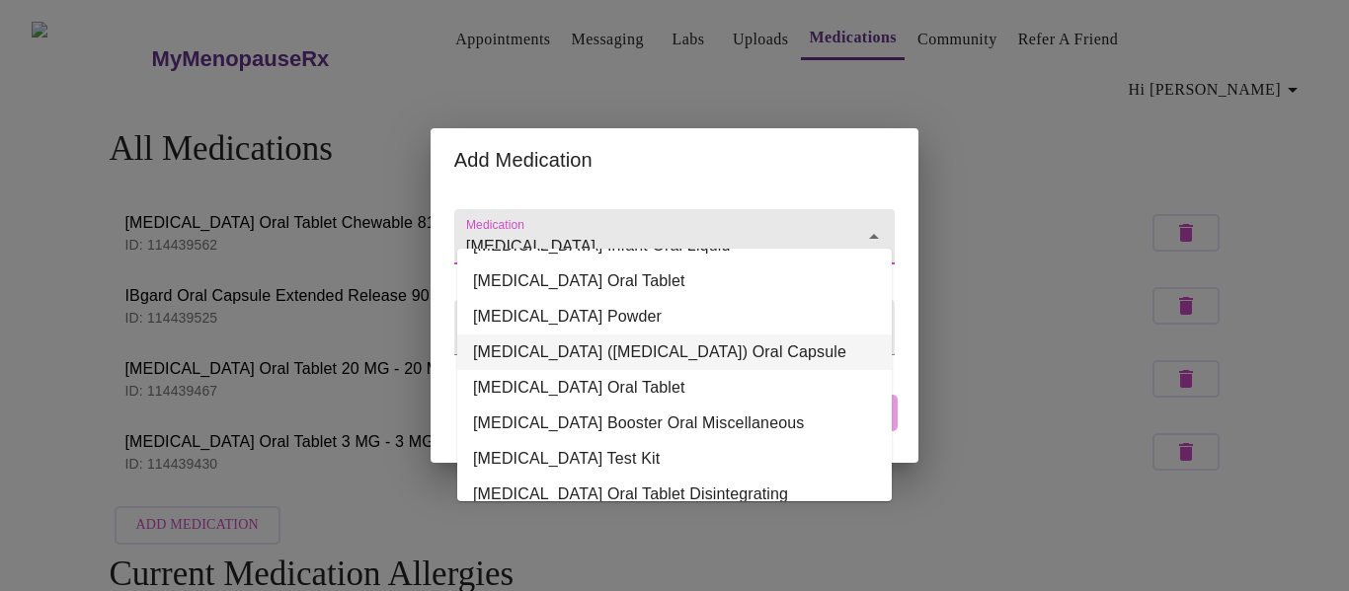
scroll to position [378, 0]
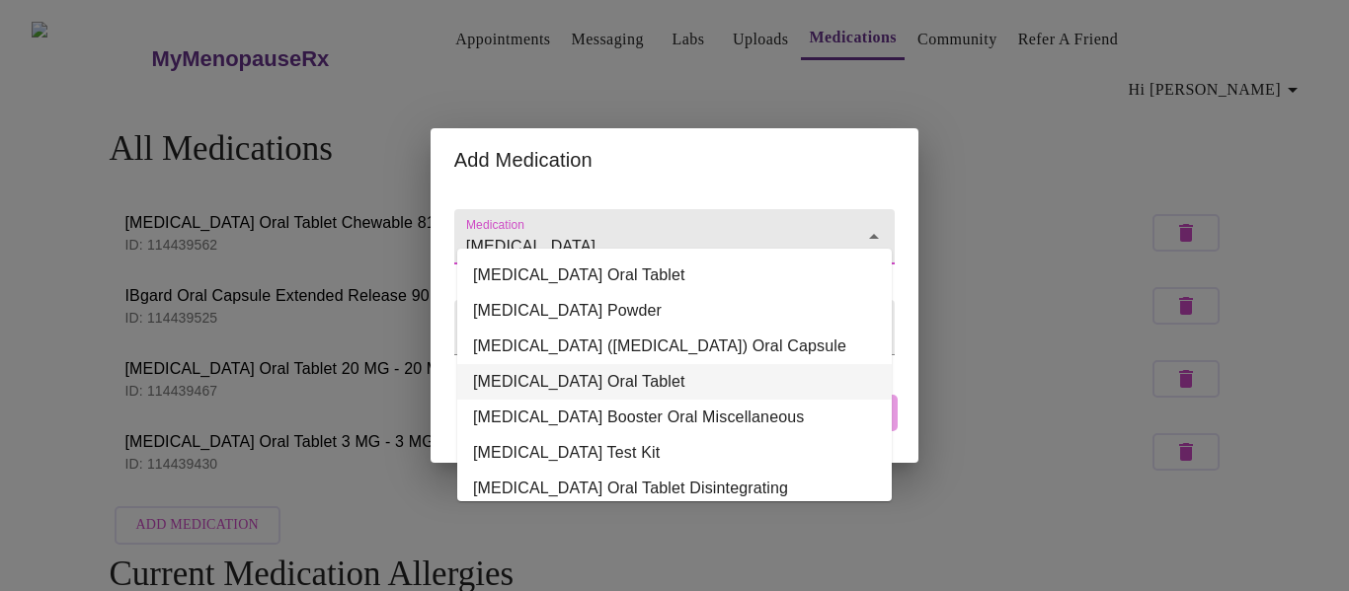
click at [583, 364] on li "[MEDICAL_DATA] Oral Tablet" at bounding box center [674, 382] width 434 height 36
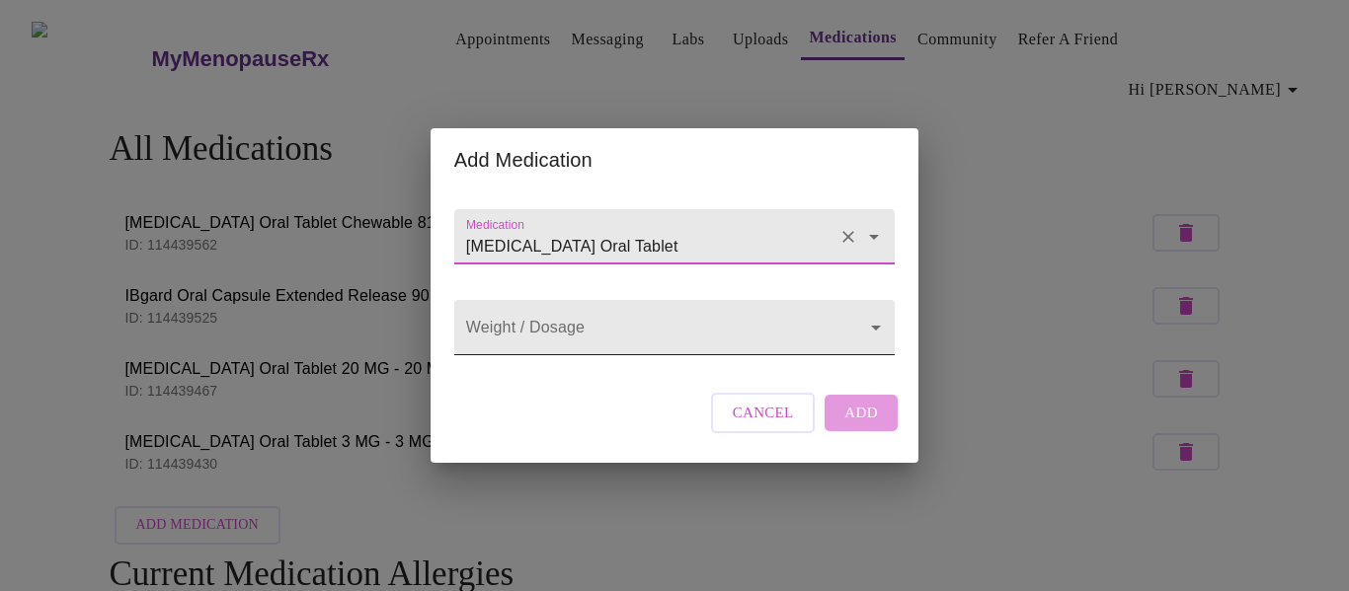
type input "[MEDICAL_DATA] Oral Tablet"
click at [571, 323] on body "MyMenopauseRx Appointments Messaging Labs Uploads Medications Community Refer a…" at bounding box center [674, 437] width 1333 height 859
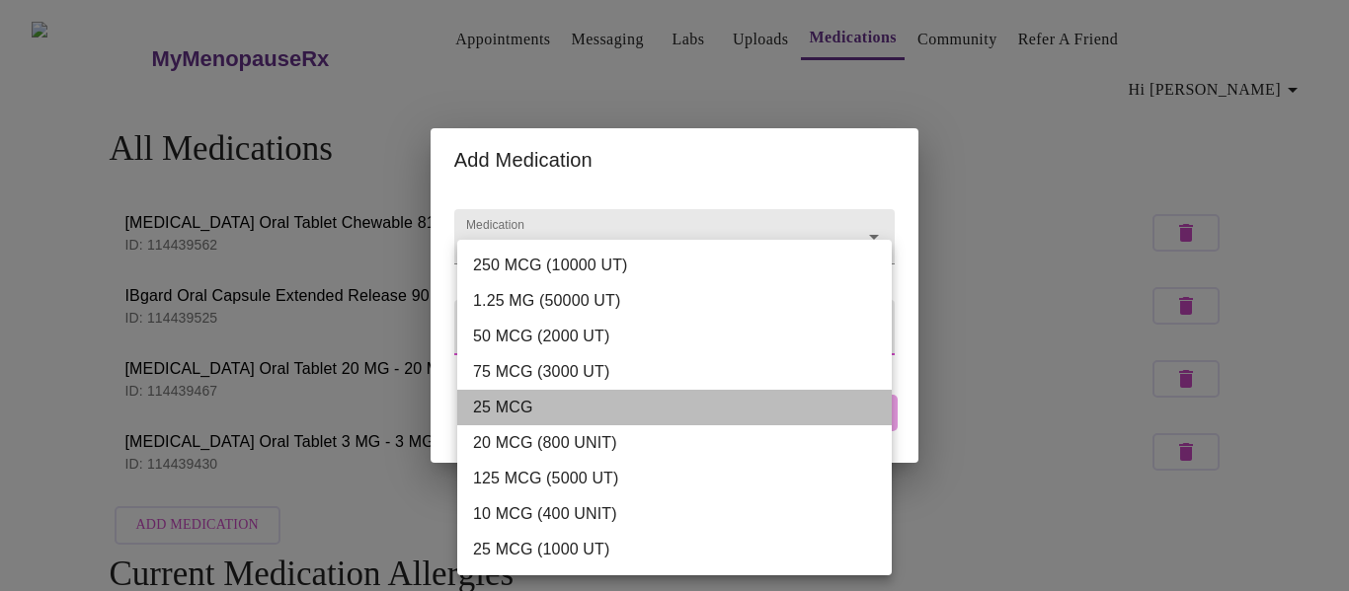
click at [514, 404] on li "25 MCG" at bounding box center [674, 408] width 434 height 36
type input "25 MCG"
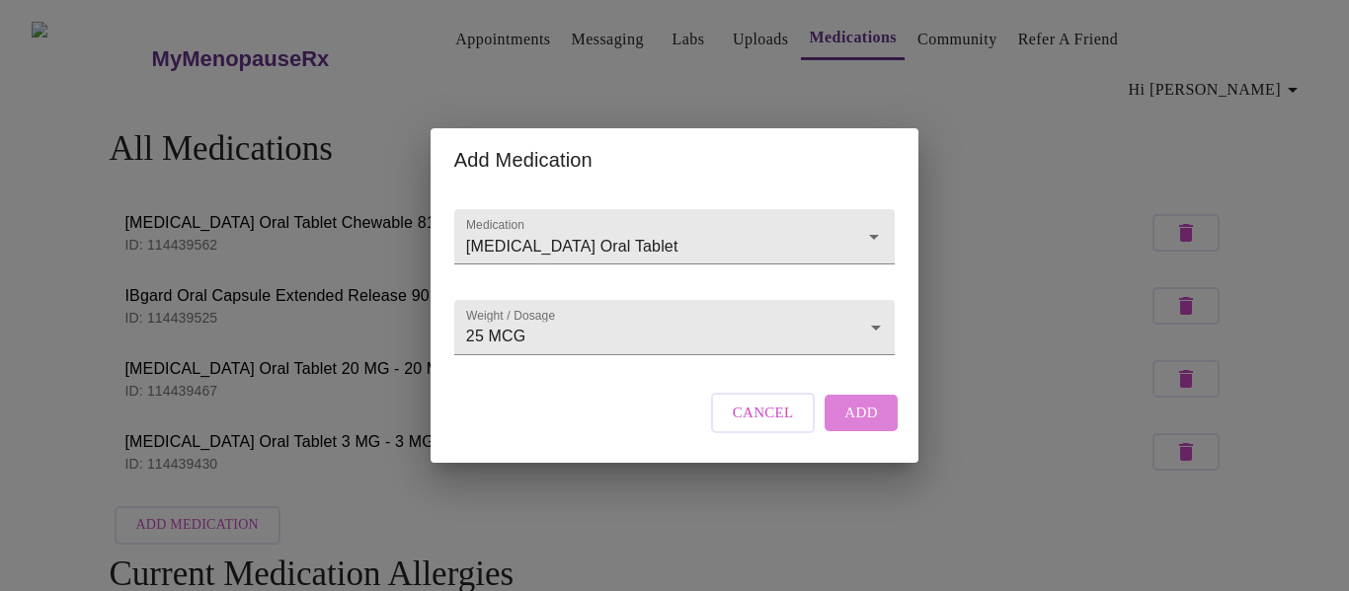
click at [845, 426] on span "Add" at bounding box center [861, 413] width 34 height 26
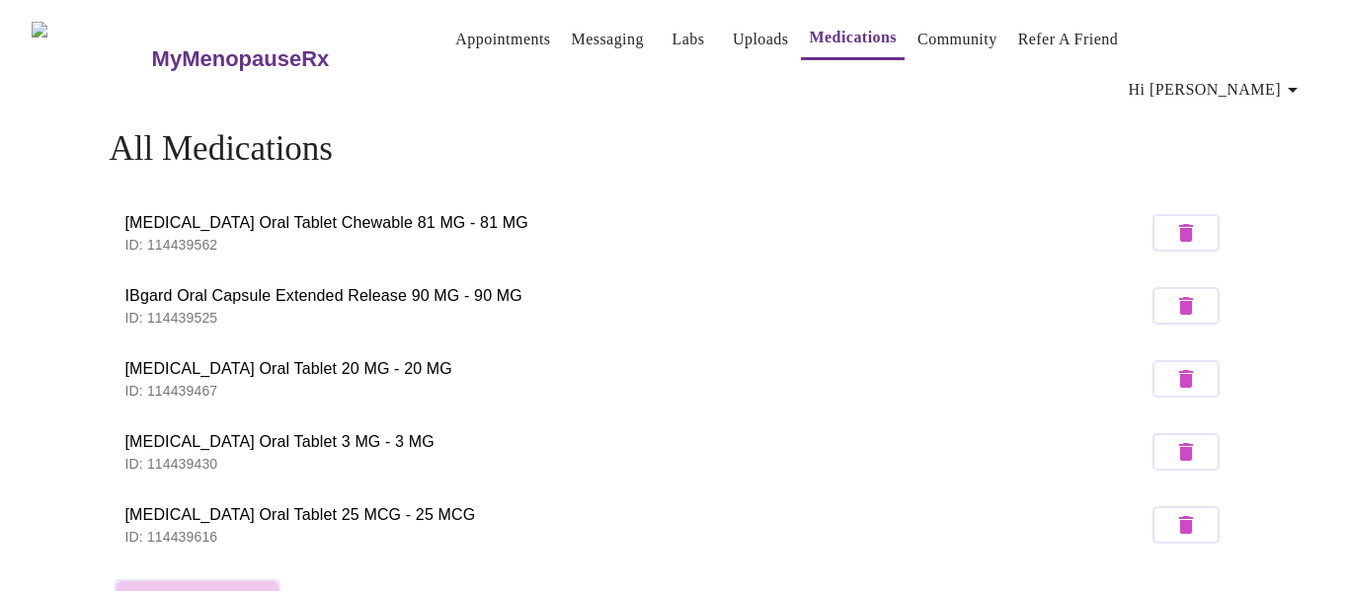
click at [221, 587] on span "Add Medication" at bounding box center [197, 599] width 122 height 25
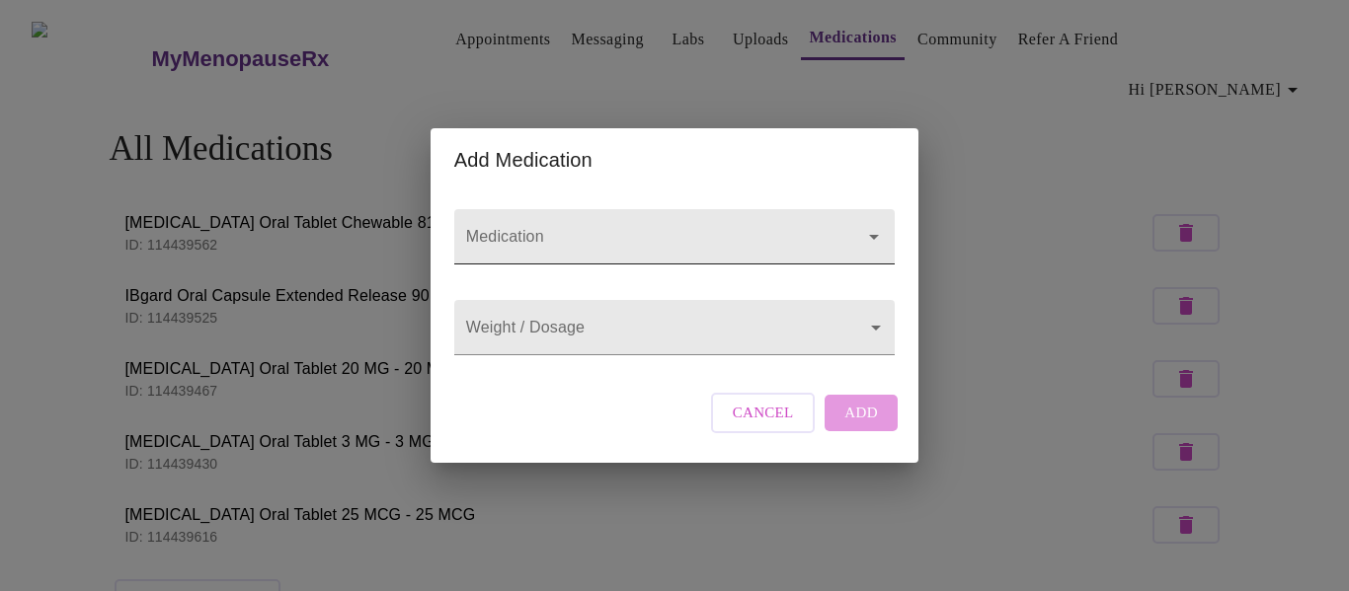
click at [524, 230] on input "Medication" at bounding box center [646, 246] width 368 height 37
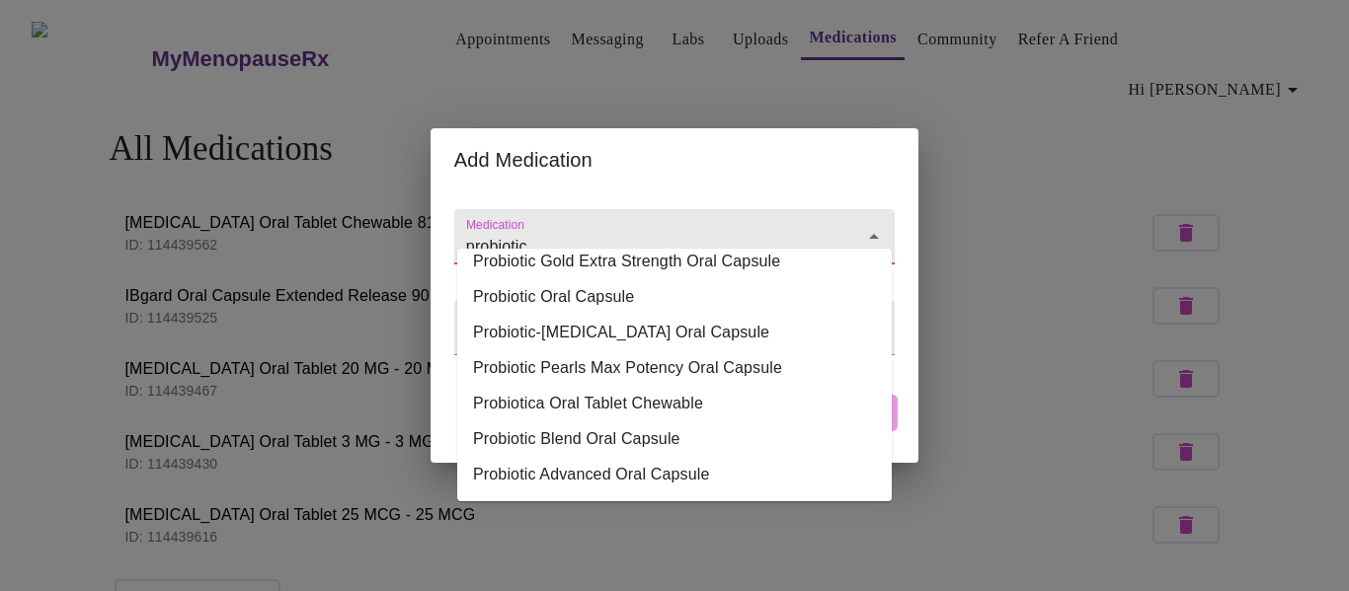
scroll to position [39, 0]
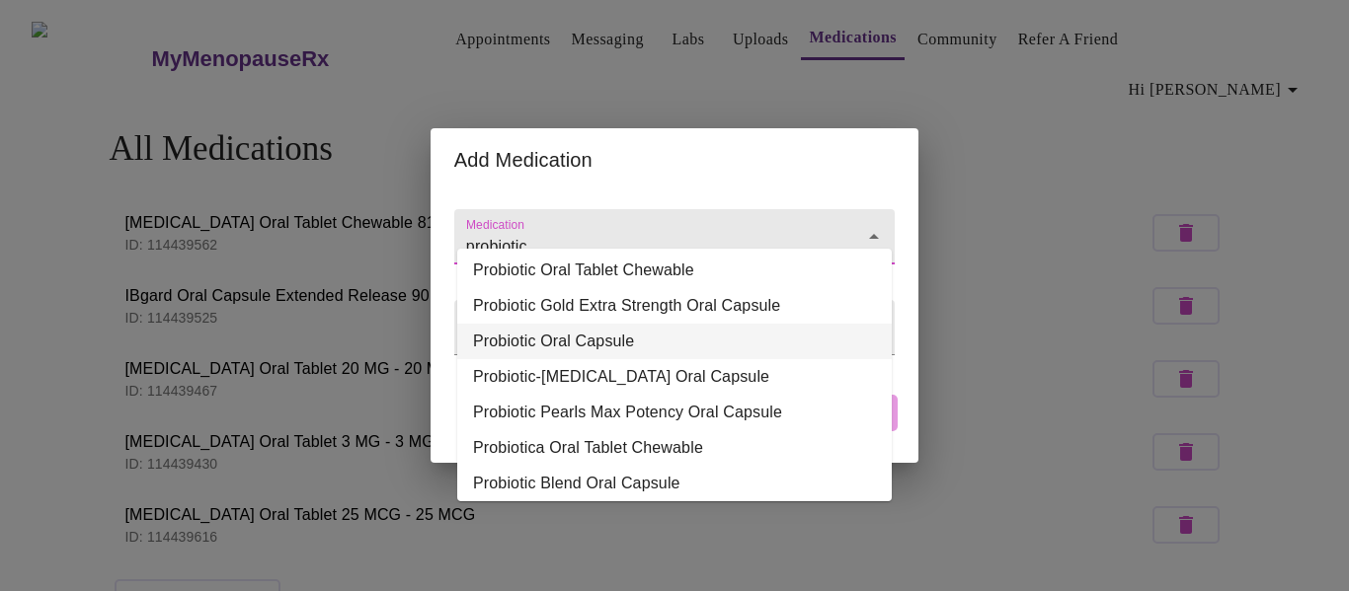
click at [548, 338] on li "Probiotic Oral Capsule" at bounding box center [674, 342] width 434 height 36
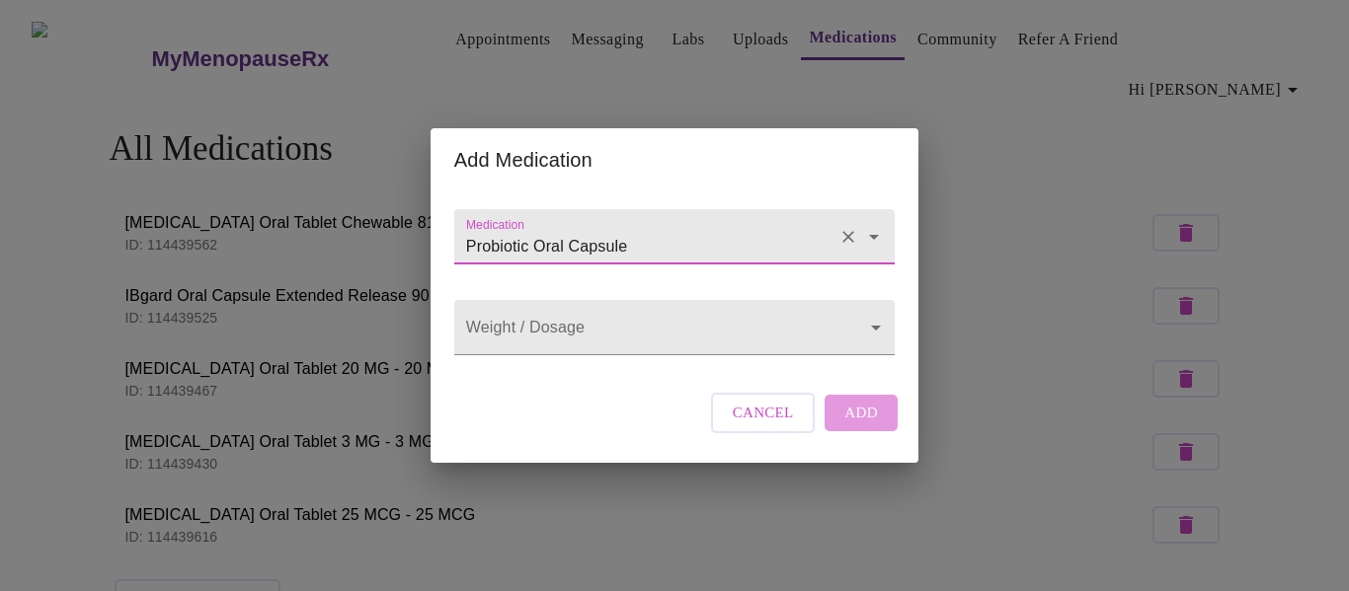
type input "Probiotic Oral Capsule"
click at [548, 338] on body "MyMenopauseRx Appointments Messaging Labs Uploads Medications Community Refer a…" at bounding box center [674, 474] width 1333 height 932
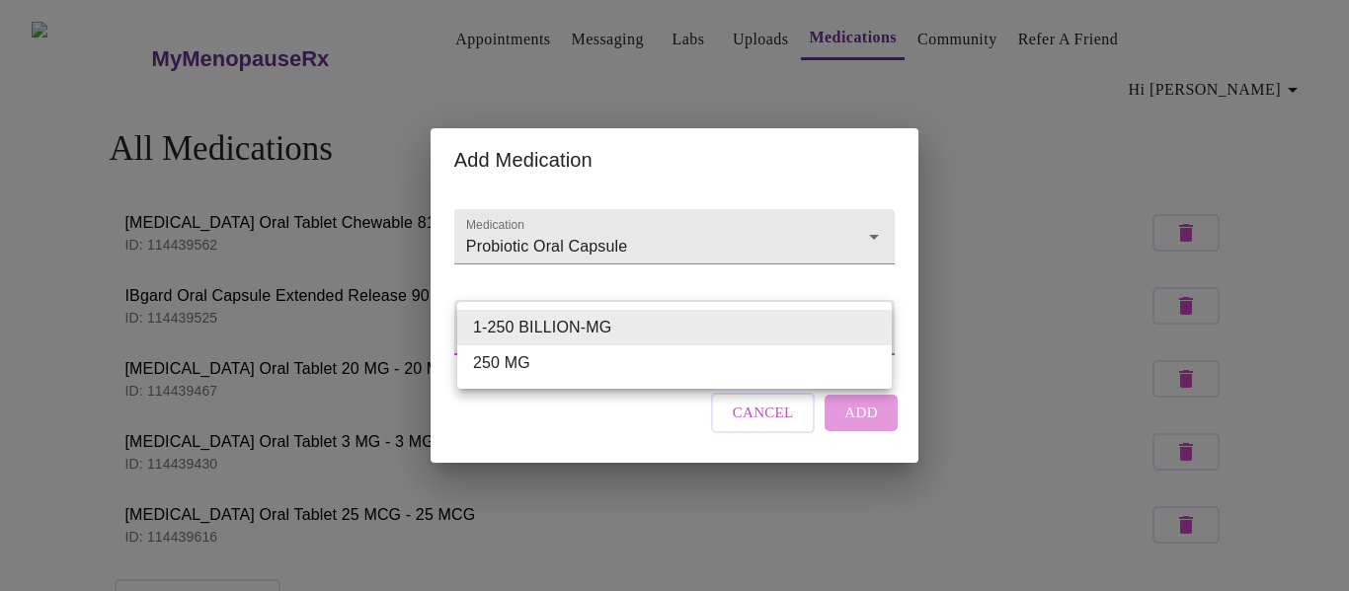
click at [524, 361] on li "250 MG" at bounding box center [674, 364] width 434 height 36
type input "250 MG"
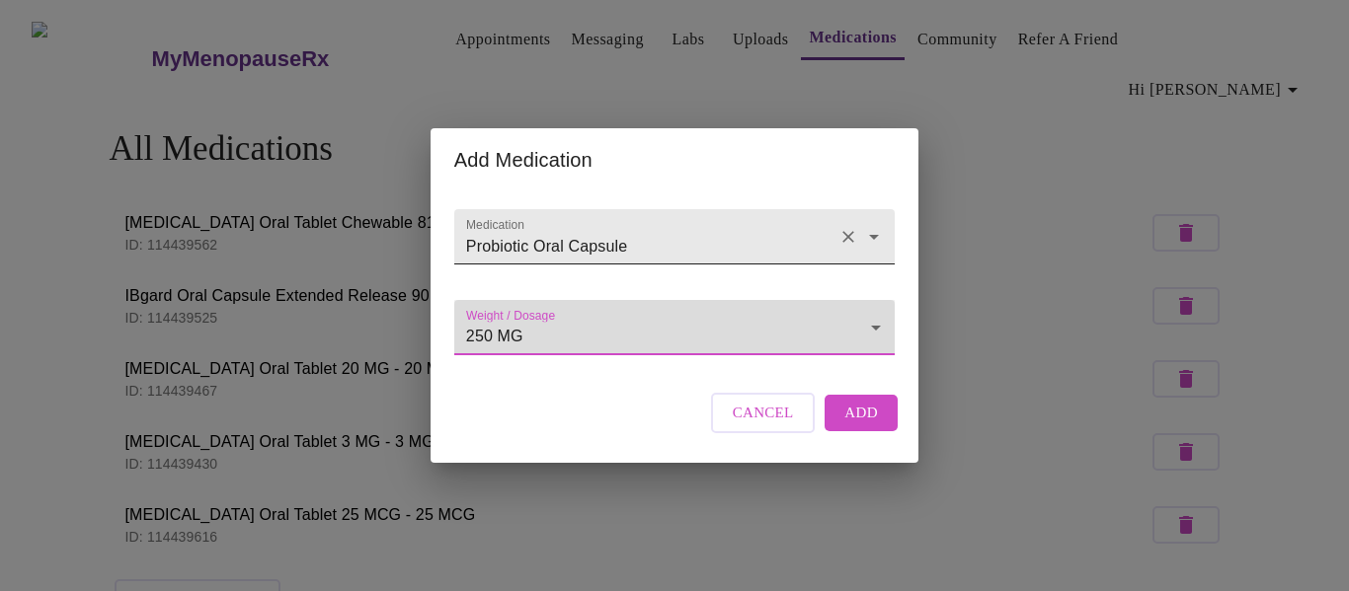
click at [874, 225] on icon "Open" at bounding box center [874, 237] width 24 height 24
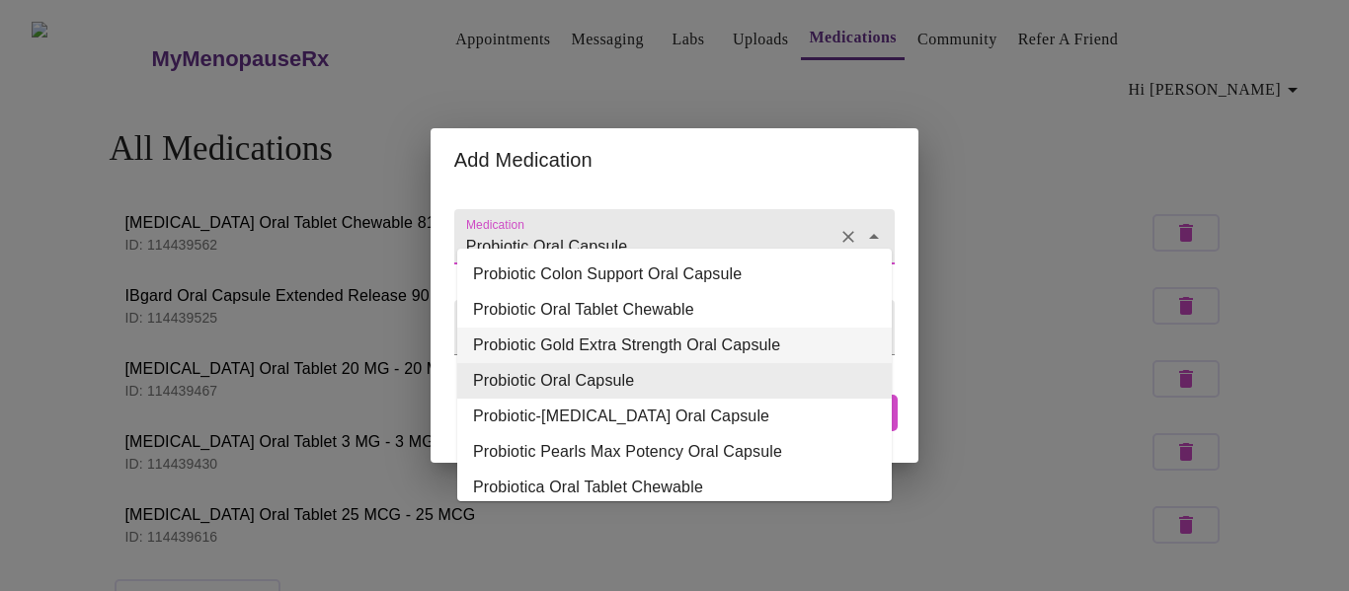
scroll to position [10, 0]
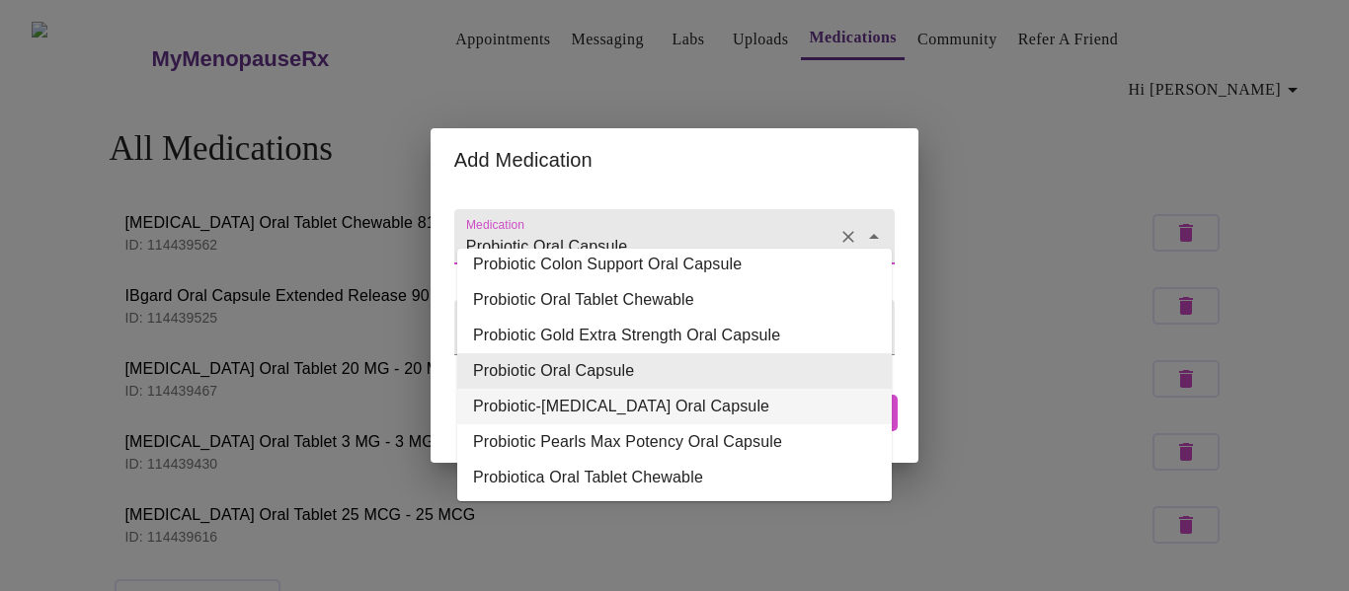
click at [622, 410] on li "Probiotic-[MEDICAL_DATA] Oral Capsule" at bounding box center [674, 407] width 434 height 36
type input "Probiotic-[MEDICAL_DATA] Oral Capsule"
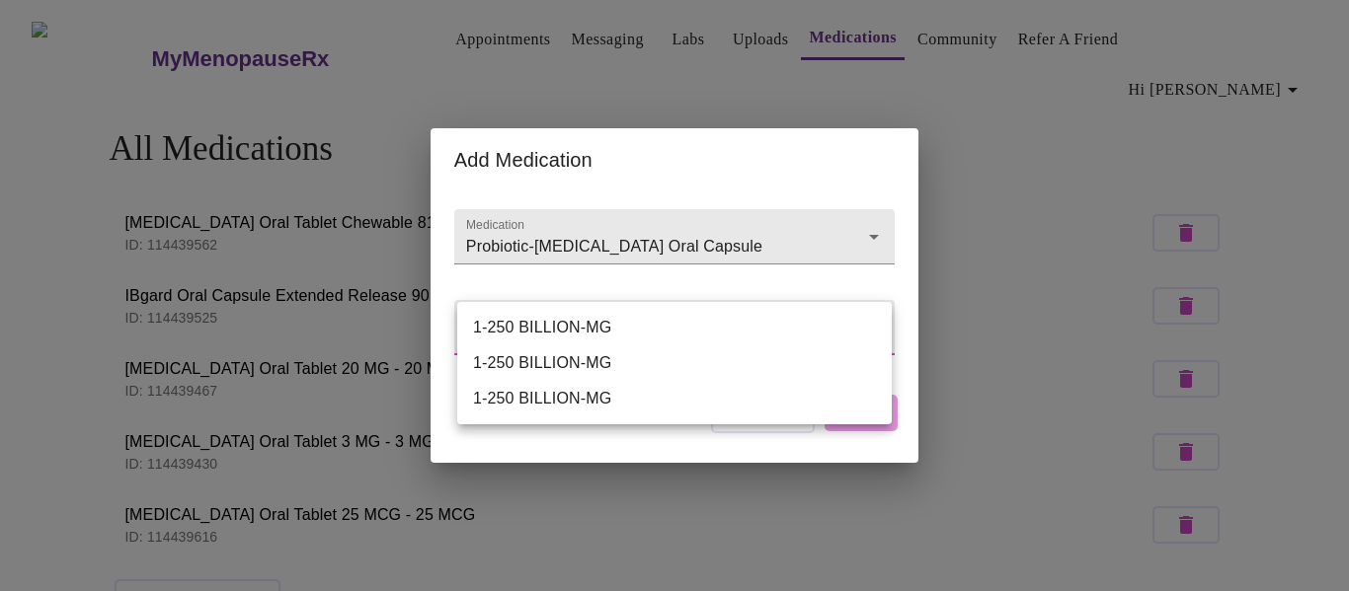
click at [598, 331] on body "MyMenopauseRx Appointments Messaging Labs Uploads Medications Community Refer a…" at bounding box center [674, 474] width 1333 height 932
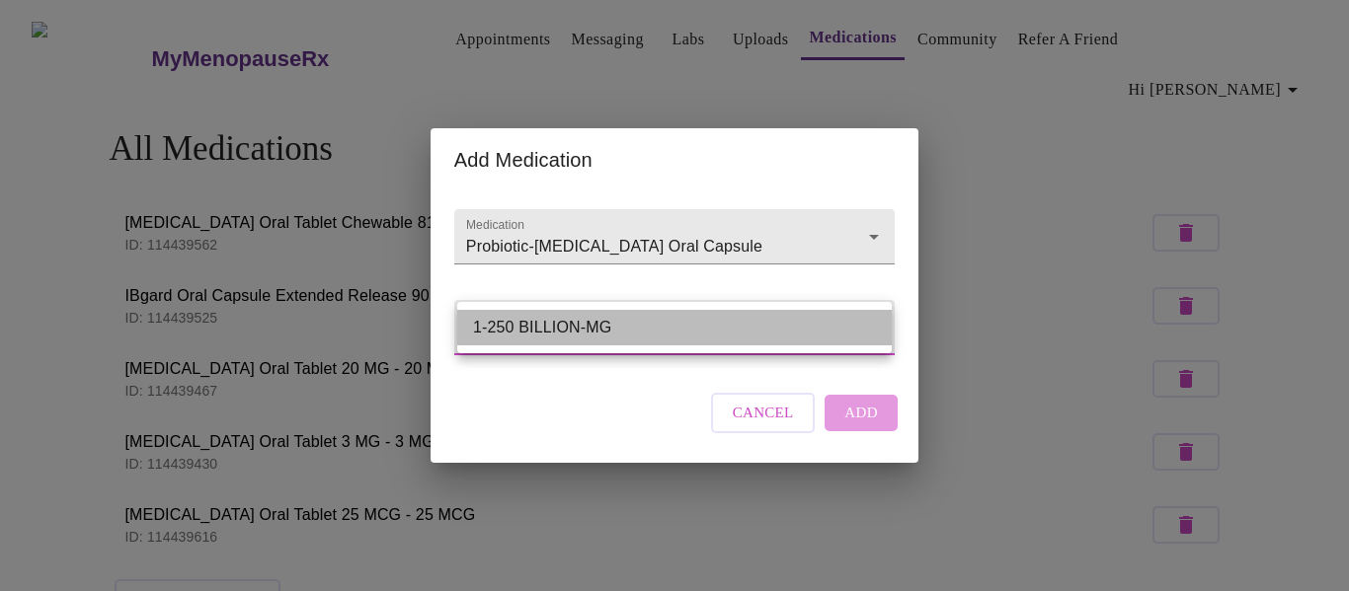
click at [610, 324] on li "1-250 BILLION-MG" at bounding box center [674, 328] width 434 height 36
type input "1-250 BILLION-MG"
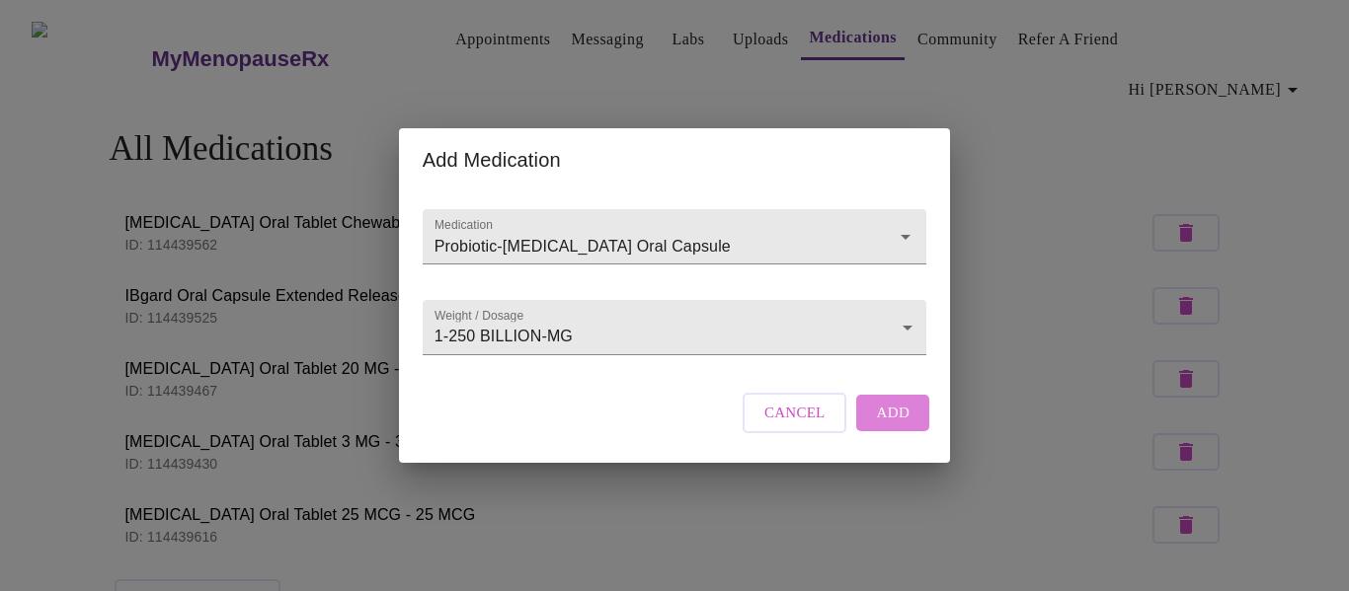
click at [891, 426] on span "Add" at bounding box center [893, 413] width 34 height 26
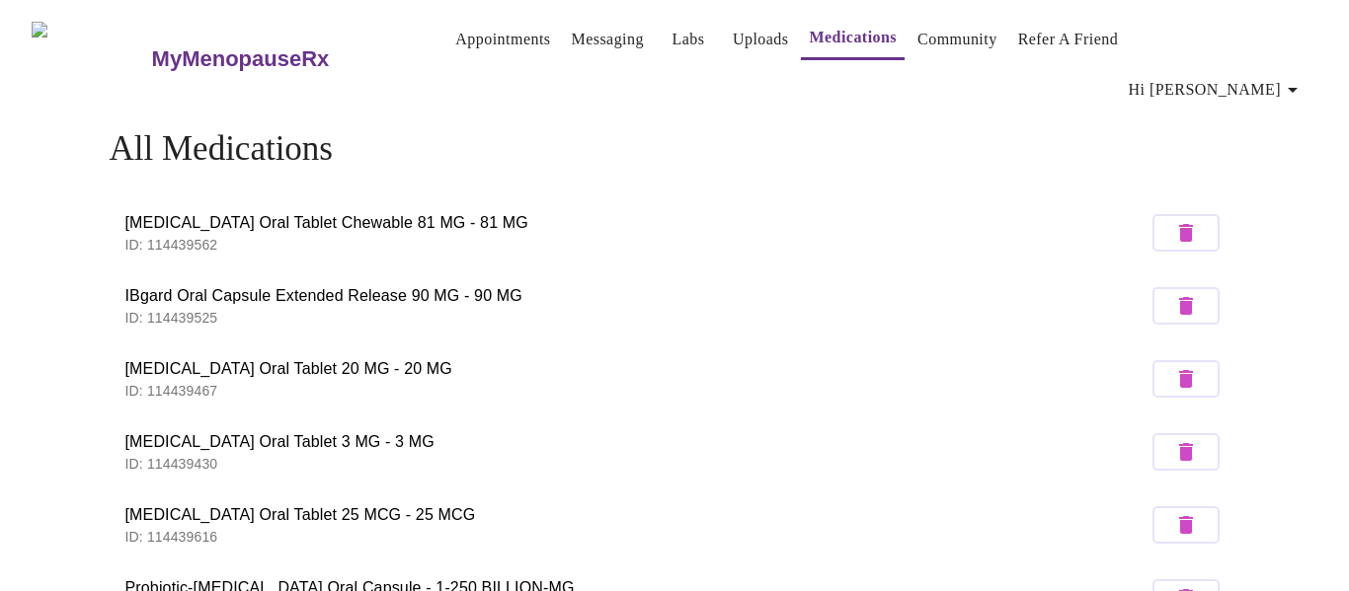
scroll to position [343, 0]
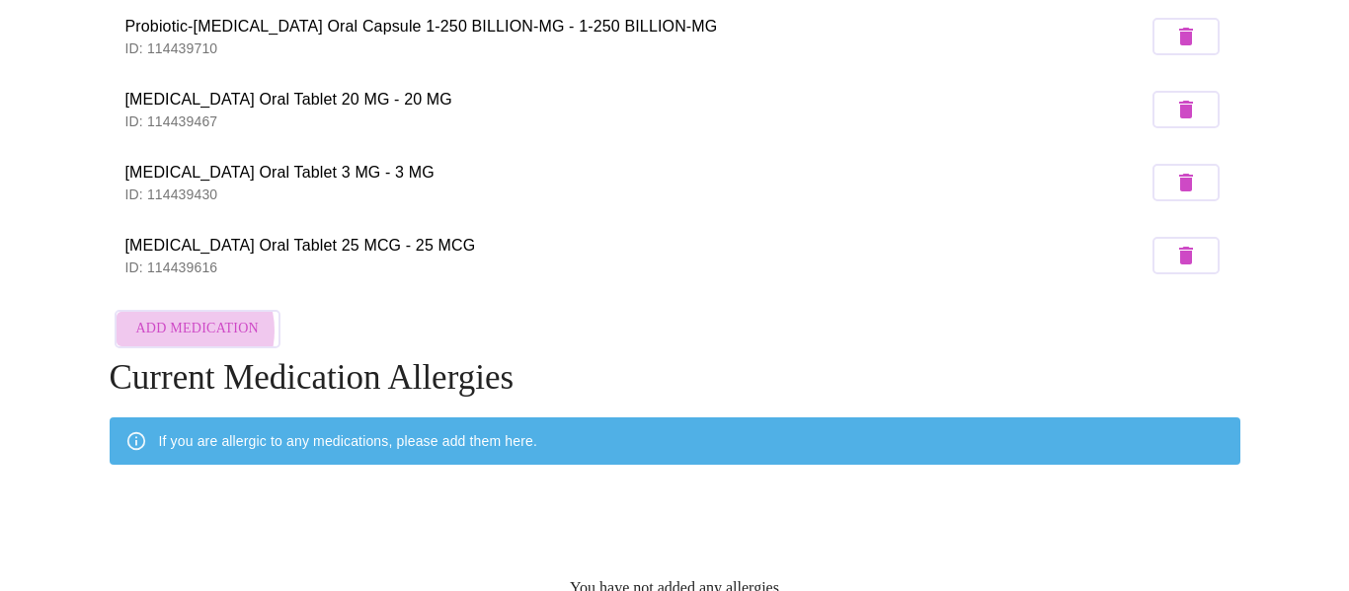
click at [184, 317] on span "Add Medication" at bounding box center [197, 329] width 122 height 25
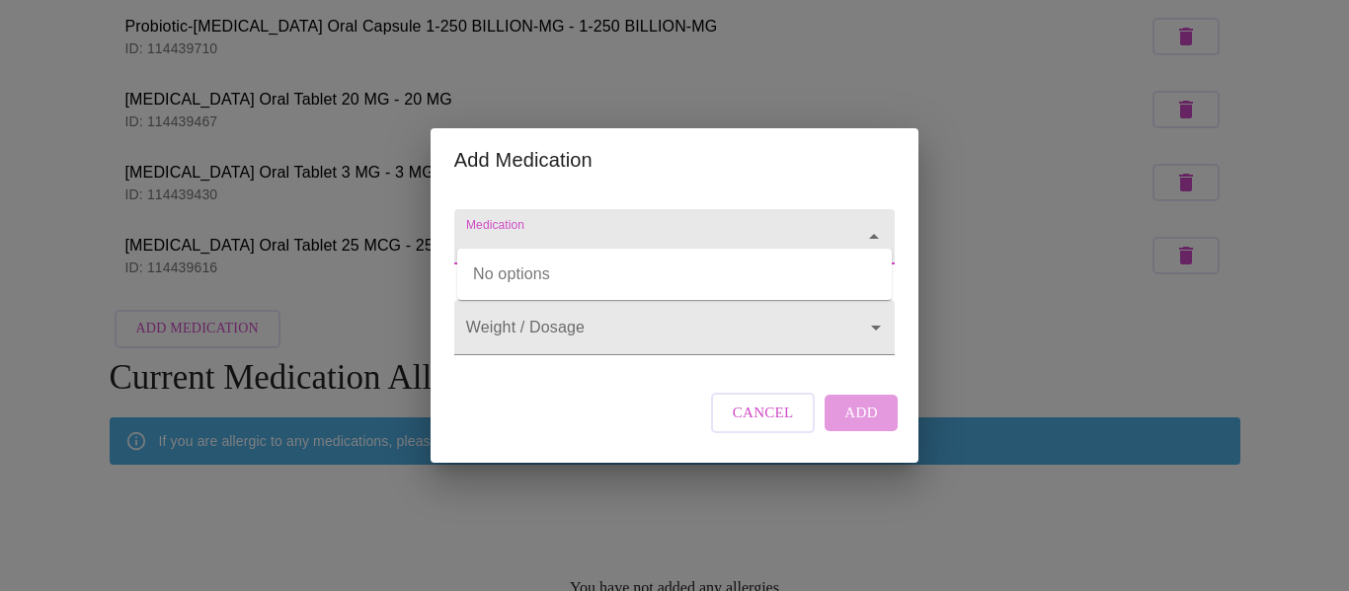
click at [516, 228] on input "Medication" at bounding box center [646, 246] width 368 height 37
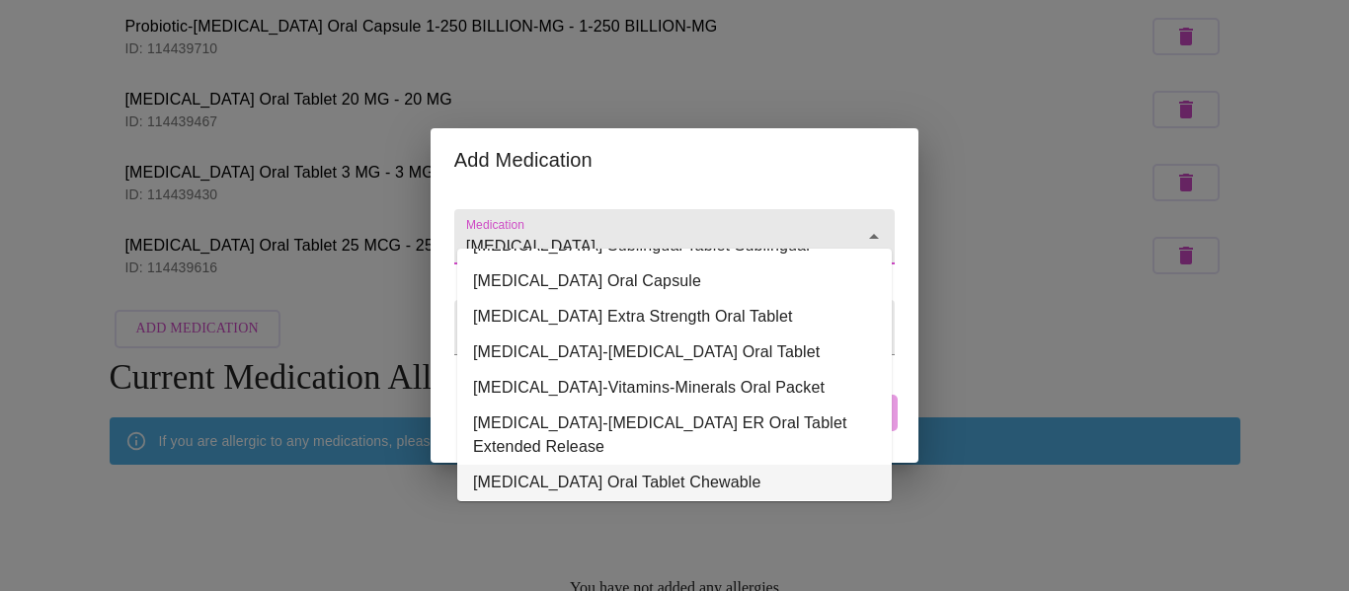
scroll to position [0, 0]
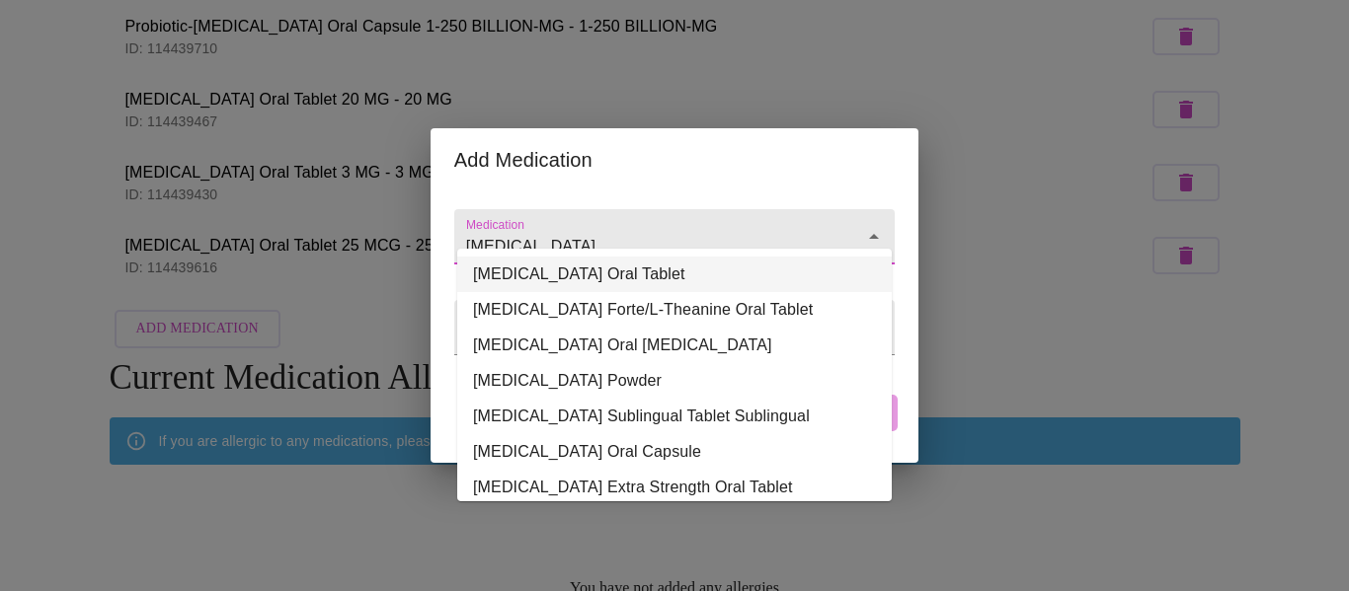
click at [573, 269] on li "[MEDICAL_DATA] Oral Tablet" at bounding box center [674, 275] width 434 height 36
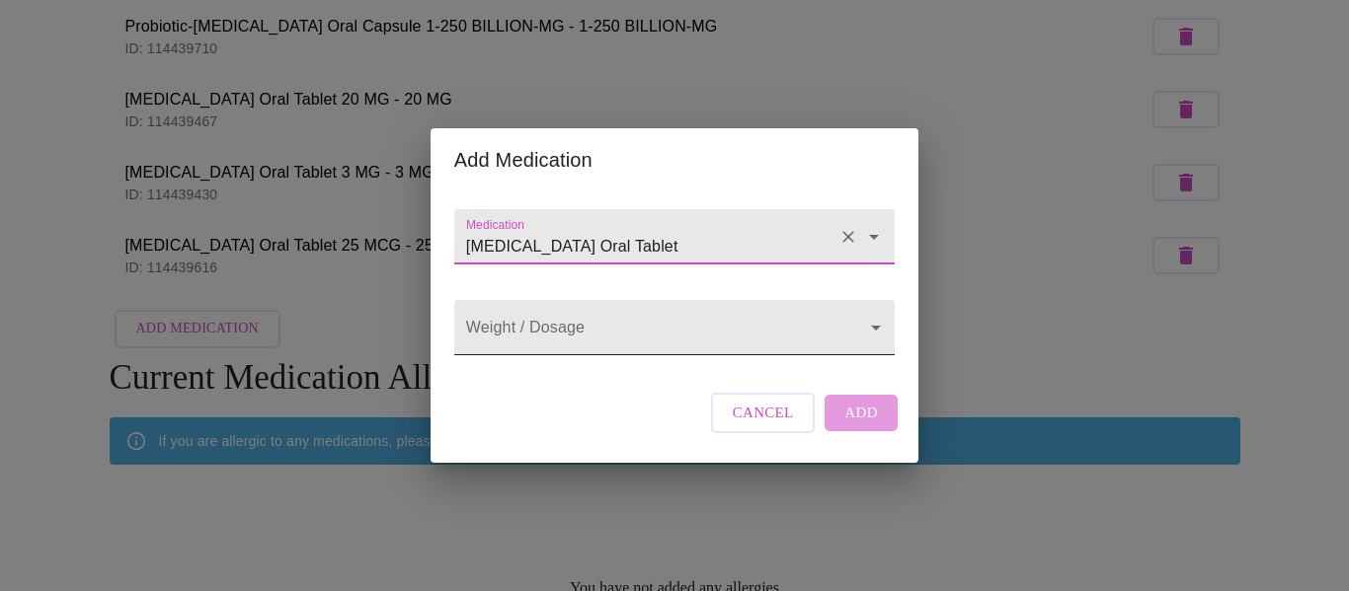
type input "[MEDICAL_DATA] Oral Tablet"
click at [573, 332] on body "MyMenopauseRx Appointments Messaging Labs Uploads Medications Community Refer a…" at bounding box center [674, 167] width 1333 height 1005
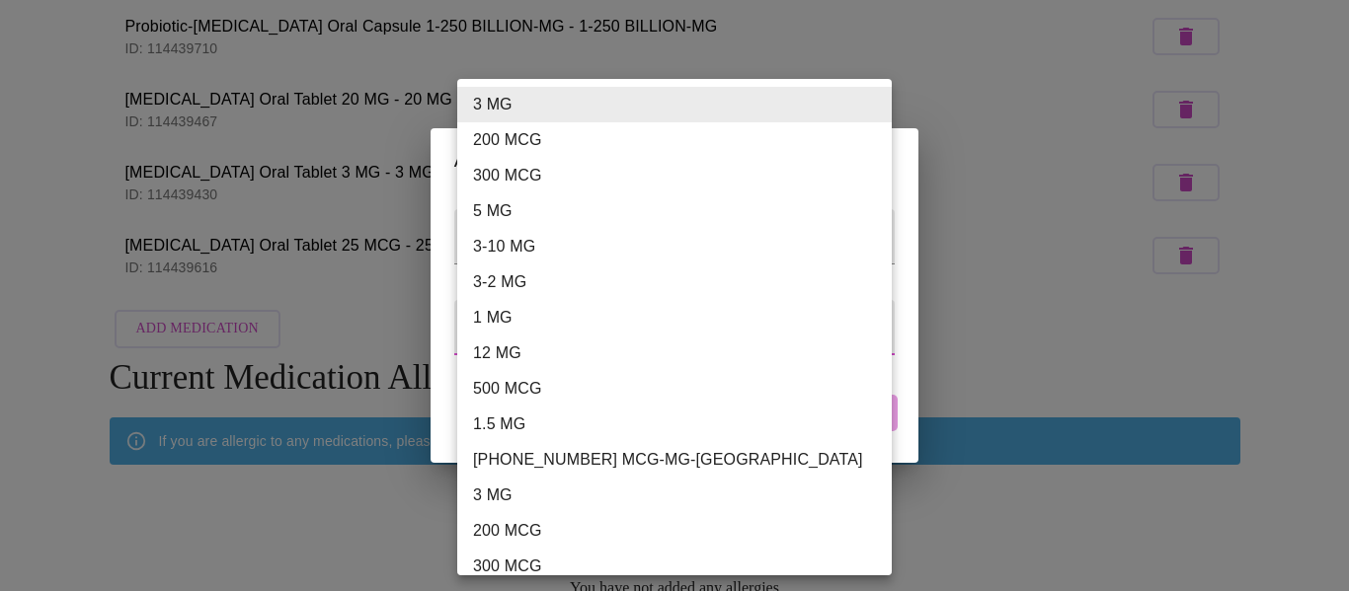
click at [508, 211] on li "5 MG" at bounding box center [674, 212] width 434 height 36
type input "5 MG"
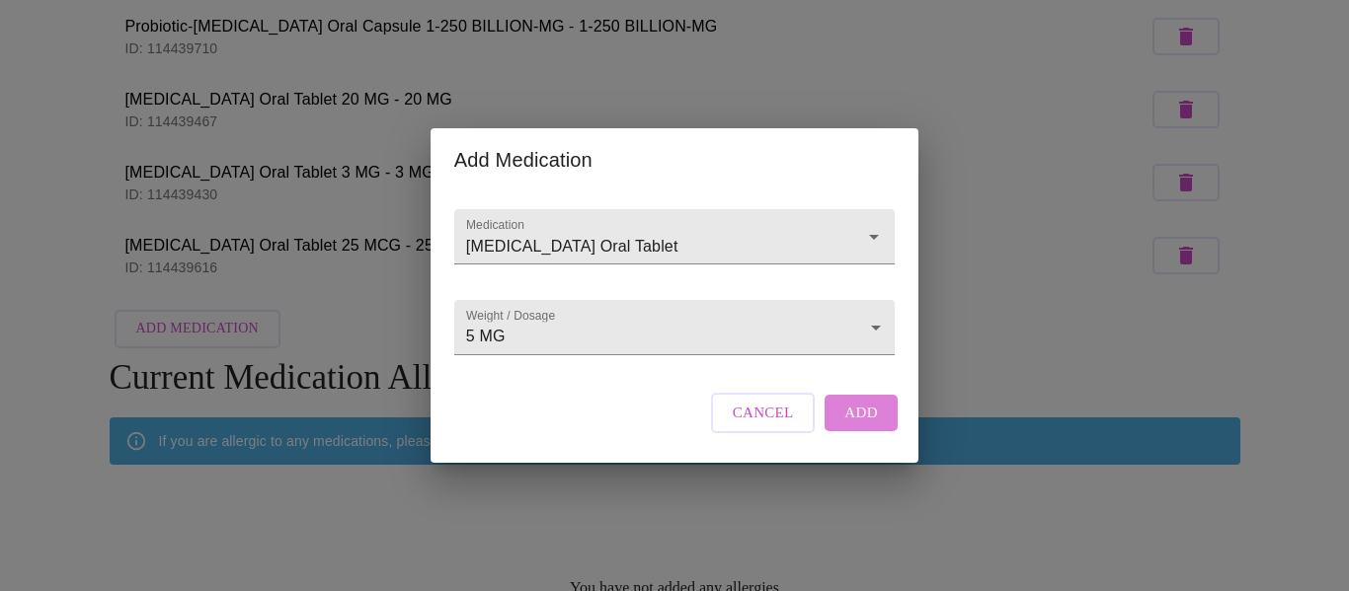
click at [847, 426] on span "Add" at bounding box center [861, 413] width 34 height 26
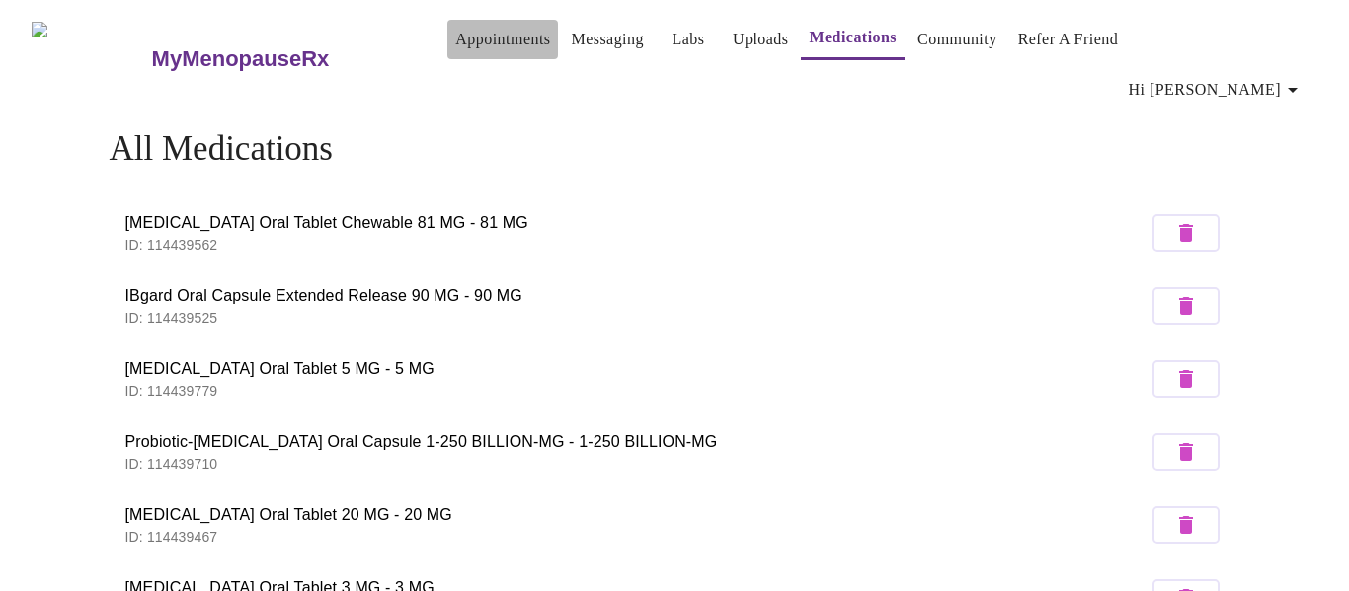
click at [484, 44] on link "Appointments" at bounding box center [502, 40] width 95 height 28
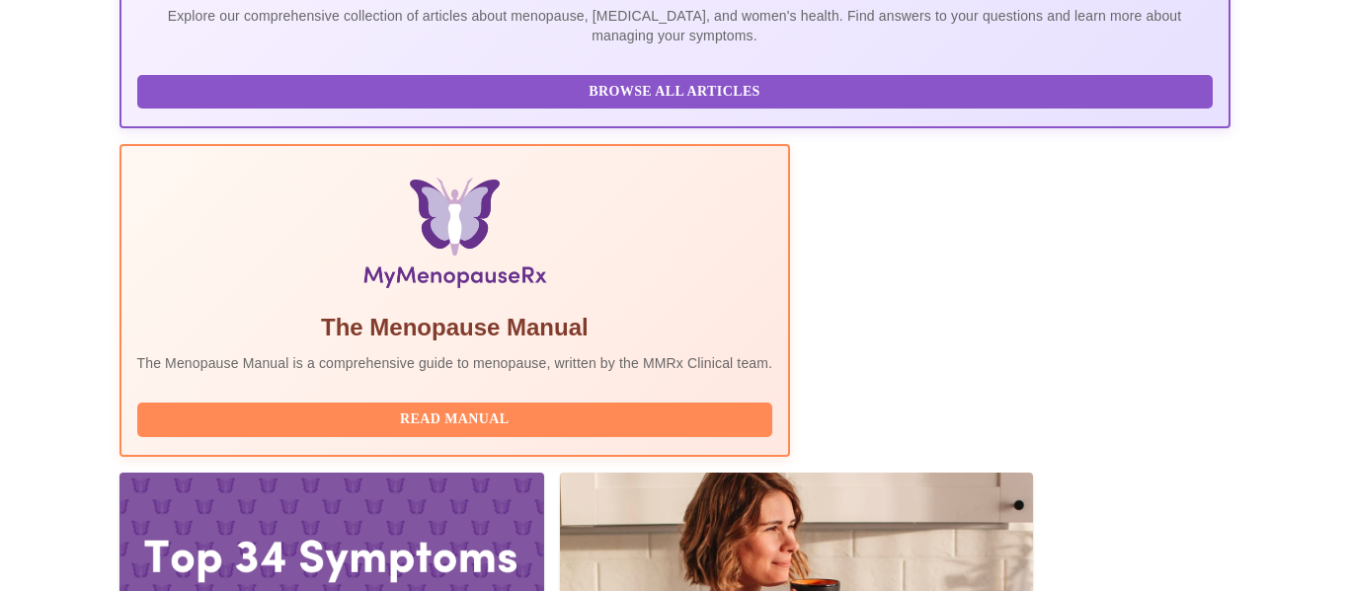
scroll to position [490, 0]
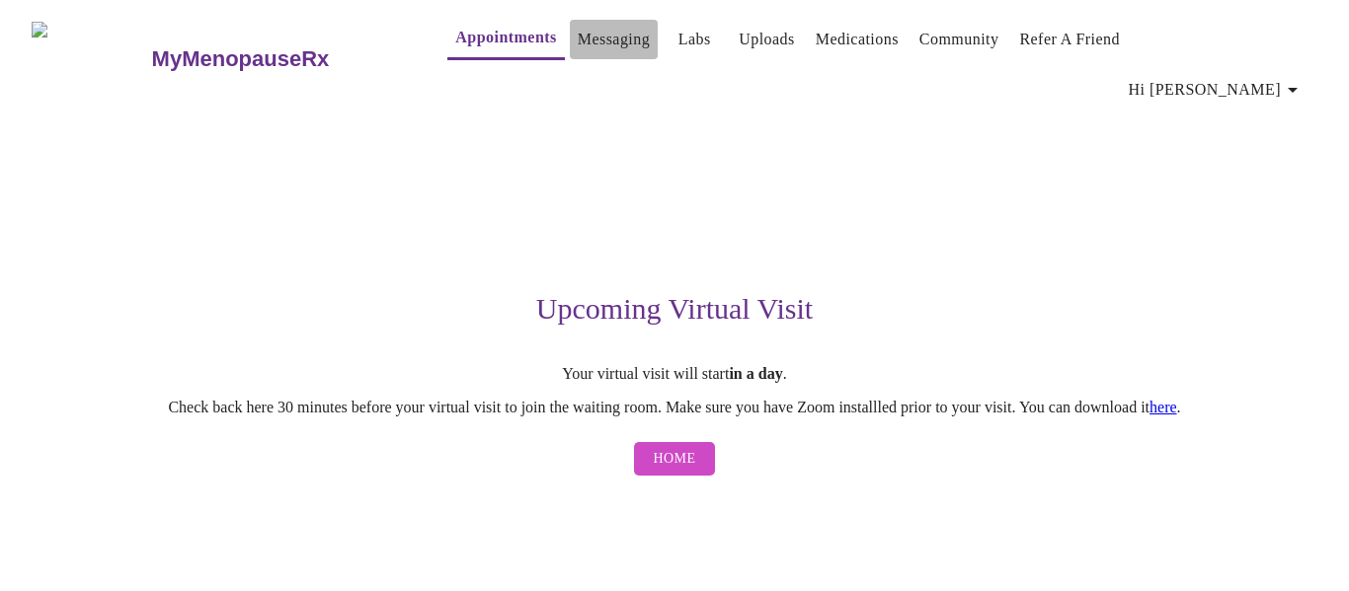
click at [578, 44] on link "Messaging" at bounding box center [614, 40] width 72 height 28
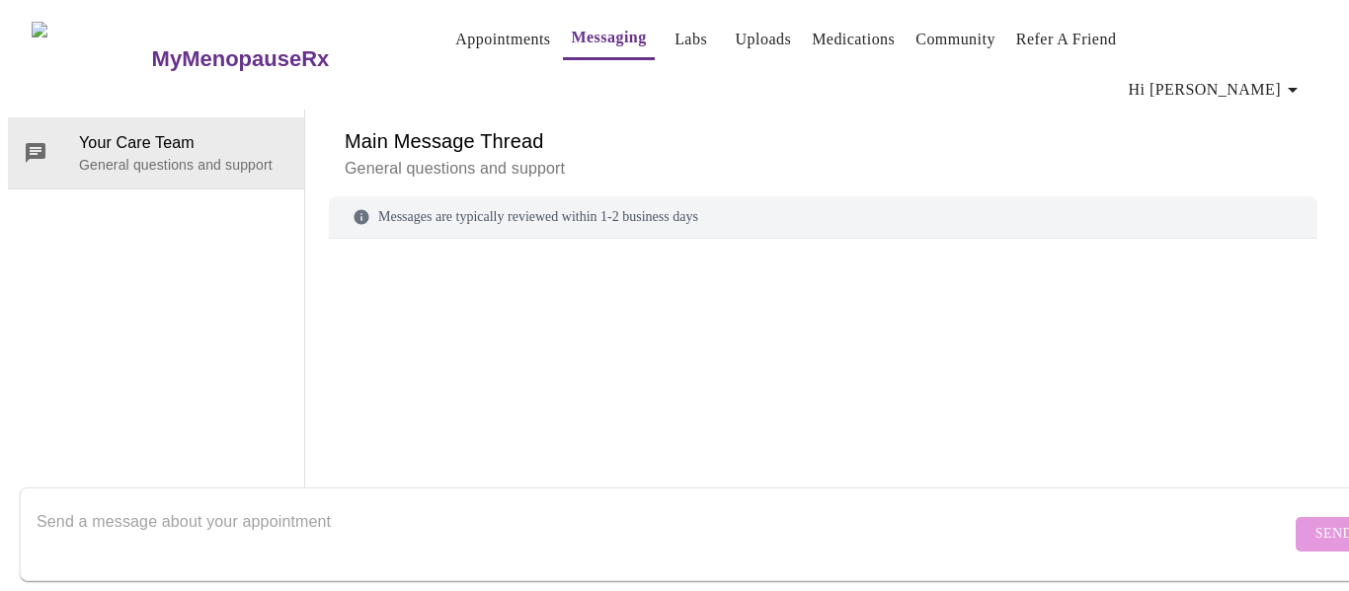
click at [476, 47] on link "Appointments" at bounding box center [502, 40] width 95 height 28
